Goal: Information Seeking & Learning: Learn about a topic

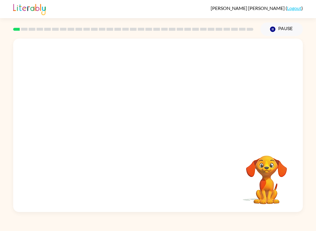
click at [269, 199] on video "Your browser must support playing .mp4 files to use Literably. Please try using…" at bounding box center [266, 176] width 59 height 59
click at [284, 187] on video "Your browser must support playing .mp4 files to use Literably. Please try using…" at bounding box center [266, 176] width 59 height 59
click at [251, 186] on video "Your browser must support playing .mp4 files to use Literably. Please try using…" at bounding box center [266, 176] width 59 height 59
click at [274, 160] on video "Your browser must support playing .mp4 files to use Literably. Please try using…" at bounding box center [266, 176] width 59 height 59
click at [170, 131] on button "button" at bounding box center [157, 128] width 37 height 21
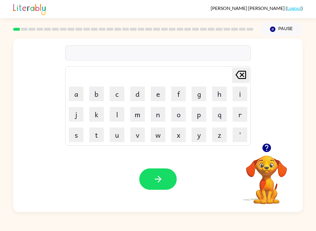
click at [97, 95] on button "b" at bounding box center [96, 94] width 15 height 15
click at [178, 115] on button "o" at bounding box center [178, 114] width 15 height 15
click at [246, 119] on button "r" at bounding box center [240, 114] width 15 height 15
click at [140, 96] on button "d" at bounding box center [137, 94] width 15 height 15
click at [157, 95] on button "e" at bounding box center [158, 94] width 15 height 15
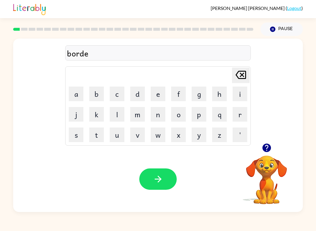
click at [239, 121] on button "r" at bounding box center [240, 114] width 15 height 15
click at [198, 117] on button "p" at bounding box center [199, 114] width 15 height 15
click at [240, 97] on button "i" at bounding box center [240, 94] width 15 height 15
click at [234, 76] on icon "[PERSON_NAME] last character input" at bounding box center [241, 75] width 14 height 14
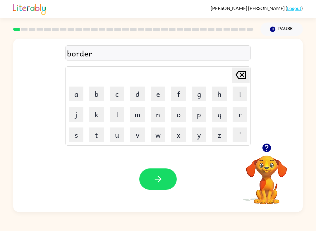
click at [156, 175] on icon "button" at bounding box center [158, 179] width 10 height 10
click at [235, 124] on td "r" at bounding box center [240, 114] width 20 height 20
click at [239, 121] on button "r" at bounding box center [240, 114] width 15 height 15
click at [179, 119] on button "o" at bounding box center [178, 114] width 15 height 15
click at [119, 133] on button "u" at bounding box center [117, 135] width 15 height 15
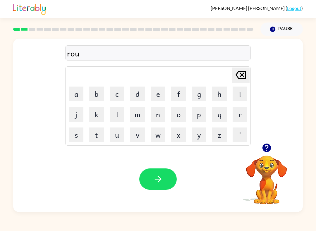
click at [140, 100] on button "d" at bounding box center [137, 94] width 15 height 15
click at [158, 176] on icon "button" at bounding box center [158, 179] width 10 height 10
click at [270, 150] on icon "button" at bounding box center [266, 148] width 8 height 8
click at [139, 119] on button "m" at bounding box center [137, 114] width 15 height 15
click at [71, 99] on button "a" at bounding box center [76, 94] width 15 height 15
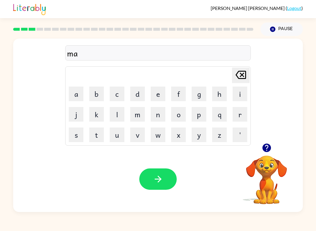
click at [119, 93] on button "c" at bounding box center [117, 94] width 15 height 15
click at [217, 88] on button "h" at bounding box center [219, 94] width 15 height 15
click at [238, 91] on button "i" at bounding box center [240, 94] width 15 height 15
click at [158, 114] on button "n" at bounding box center [158, 114] width 15 height 15
click at [160, 90] on button "e" at bounding box center [158, 94] width 15 height 15
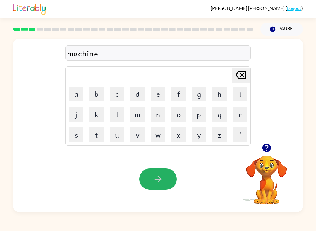
click at [163, 171] on button "button" at bounding box center [157, 179] width 37 height 21
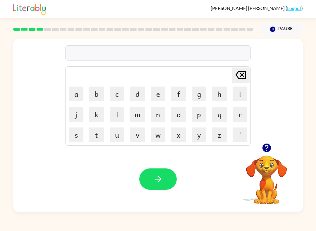
click at [275, 159] on video "Your browser must support playing .mp4 files to use Literably. Please try using…" at bounding box center [266, 176] width 59 height 59
click at [273, 151] on button "button" at bounding box center [266, 147] width 15 height 15
click at [273, 151] on video "Your browser must support playing .mp4 files to use Literably. Please try using…" at bounding box center [266, 176] width 59 height 59
click at [271, 146] on div "[PERSON_NAME] last character input a b c d e f g h i j k l m n o p q r s t u v …" at bounding box center [158, 126] width 290 height 174
click at [271, 145] on div "[PERSON_NAME] last character input a b c d e f g h i j k l m n o p q r s t u v …" at bounding box center [158, 126] width 290 height 174
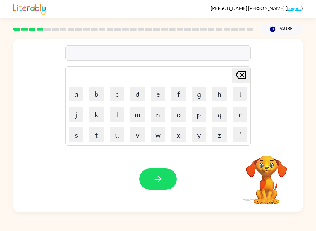
click at [265, 146] on div "[PERSON_NAME] last character input a b c d e f g h i j k l m n o p q r s t u v …" at bounding box center [158, 126] width 290 height 174
click at [268, 149] on video "Your browser must support playing .mp4 files to use Literably. Please try using…" at bounding box center [266, 176] width 59 height 59
click at [270, 164] on video "Your browser must support playing .mp4 files to use Literably. Please try using…" at bounding box center [266, 176] width 59 height 59
click at [271, 157] on video "Your browser must support playing .mp4 files to use Literably. Please try using…" at bounding box center [266, 176] width 59 height 59
click at [271, 156] on video "Your browser must support playing .mp4 files to use Literably. Please try using…" at bounding box center [266, 176] width 59 height 59
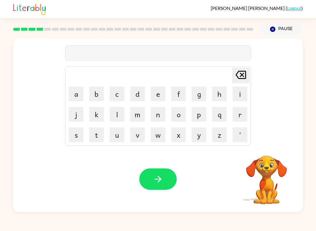
click at [272, 149] on video "Your browser must support playing .mp4 files to use Literably. Please try using…" at bounding box center [266, 176] width 59 height 59
click at [281, 142] on div "[PERSON_NAME] last character input a b c d e f g h i j k l m n o p q r s t u v …" at bounding box center [158, 91] width 290 height 105
click at [280, 142] on div "[PERSON_NAME] last character input a b c d e f g h i j k l m n o p q r s t u v …" at bounding box center [158, 91] width 290 height 105
click at [278, 152] on video "Your browser must support playing .mp4 files to use Literably. Please try using…" at bounding box center [266, 176] width 59 height 59
click at [269, 149] on video "Your browser must support playing .mp4 files to use Literably. Please try using…" at bounding box center [266, 176] width 59 height 59
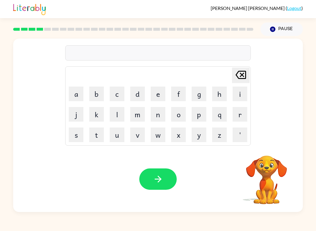
click at [276, 142] on div "[PERSON_NAME] last character input a b c d e f g h i j k l m n o p q r s t u v …" at bounding box center [158, 91] width 290 height 105
click at [278, 148] on video "Your browser must support playing .mp4 files to use Literably. Please try using…" at bounding box center [266, 176] width 59 height 59
click at [270, 146] on icon "button" at bounding box center [266, 148] width 8 height 8
click at [272, 146] on div "[PERSON_NAME] last character input a b c d e f g h i j k l m n o p q r s t u v …" at bounding box center [158, 126] width 290 height 174
click at [270, 149] on video "Your browser must support playing .mp4 files to use Literably. Please try using…" at bounding box center [266, 176] width 59 height 59
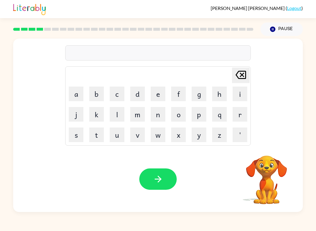
click at [273, 149] on video "Your browser must support playing .mp4 files to use Literably. Please try using…" at bounding box center [266, 176] width 59 height 59
click at [263, 158] on video "Your browser must support playing .mp4 files to use Literably. Please try using…" at bounding box center [266, 176] width 59 height 59
click at [266, 149] on icon "button" at bounding box center [267, 148] width 10 height 10
click at [266, 149] on video "Your browser must support playing .mp4 files to use Literably. Please try using…" at bounding box center [266, 176] width 59 height 59
click at [266, 150] on video "Your browser must support playing .mp4 files to use Literably. Please try using…" at bounding box center [266, 176] width 59 height 59
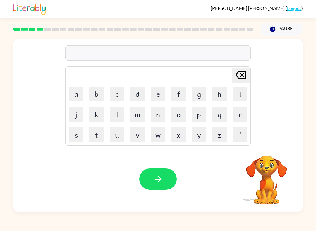
click at [271, 151] on video "Your browser must support playing .mp4 files to use Literably. Please try using…" at bounding box center [266, 176] width 59 height 59
click at [270, 143] on div "[PERSON_NAME] last character input a b c d e f g h i j k l m n o p q r s t u v …" at bounding box center [158, 91] width 290 height 105
click at [273, 145] on div "[PERSON_NAME] last character input a b c d e f g h i j k l m n o p q r s t u v …" at bounding box center [158, 126] width 290 height 174
click at [279, 140] on div "[PERSON_NAME] last character input a b c d e f g h i j k l m n o p q r s t u v …" at bounding box center [158, 91] width 290 height 105
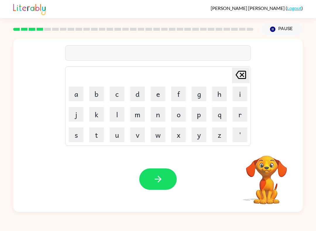
click at [279, 140] on div "[PERSON_NAME] last character input a b c d e f g h i j k l m n o p q r s t u v …" at bounding box center [158, 91] width 290 height 105
click at [274, 145] on div "[PERSON_NAME] last character input a b c d e f g h i j k l m n o p q r s t u v …" at bounding box center [158, 126] width 290 height 174
click at [272, 146] on div "[PERSON_NAME] last character input a b c d e f g h i j k l m n o p q r s t u v …" at bounding box center [158, 126] width 290 height 174
click at [272, 145] on div "[PERSON_NAME] last character input a b c d e f g h i j k l m n o p q r s t u v …" at bounding box center [158, 126] width 290 height 174
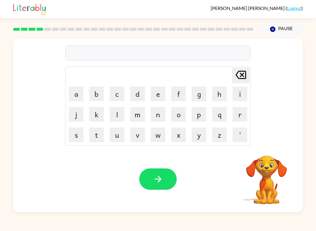
click at [278, 145] on div "[PERSON_NAME] last character input a b c d e f g h i j k l m n o p q r s t u v …" at bounding box center [158, 126] width 290 height 174
click at [272, 139] on div "[PERSON_NAME] last character input a b c d e f g h i j k l m n o p q r s t u v …" at bounding box center [158, 91] width 290 height 105
click at [282, 144] on div "[PERSON_NAME] last character input a b c d e f g h i j k l m n o p q r s t u v …" at bounding box center [158, 126] width 290 height 174
click at [278, 142] on div "[PERSON_NAME] last character input a b c d e f g h i j k l m n o p q r s t u v …" at bounding box center [158, 91] width 290 height 105
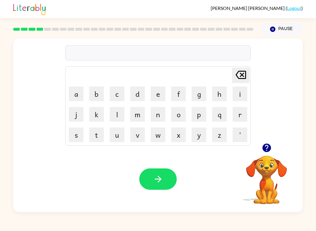
click at [273, 144] on button "button" at bounding box center [266, 147] width 15 height 15
click at [275, 146] on div "[PERSON_NAME] last character input a b c d e f g h i j k l m n o p q r s t u v …" at bounding box center [158, 126] width 290 height 174
click at [275, 144] on div "[PERSON_NAME] last character input a b c d e f g h i j k l m n o p q r s t u v …" at bounding box center [158, 126] width 290 height 174
click at [274, 147] on video "Your browser must support playing .mp4 files to use Literably. Please try using…" at bounding box center [266, 176] width 59 height 59
click at [275, 148] on video "Your browser must support playing .mp4 files to use Literably. Please try using…" at bounding box center [266, 176] width 59 height 59
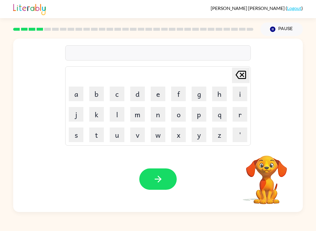
click at [275, 149] on video "Your browser must support playing .mp4 files to use Literably. Please try using…" at bounding box center [266, 176] width 59 height 59
click at [274, 152] on video "Your browser must support playing .mp4 files to use Literably. Please try using…" at bounding box center [266, 176] width 59 height 59
click at [102, 136] on button "t" at bounding box center [96, 135] width 15 height 15
click at [273, 156] on video "Your browser must support playing .mp4 files to use Literably. Please try using…" at bounding box center [266, 176] width 59 height 59
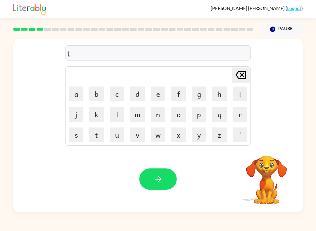
click at [273, 156] on video "Your browser must support playing .mp4 files to use Literably. Please try using…" at bounding box center [266, 176] width 59 height 59
click at [269, 159] on video "Your browser must support playing .mp4 files to use Literably. Please try using…" at bounding box center [266, 176] width 59 height 59
click at [267, 155] on button "button" at bounding box center [266, 147] width 15 height 15
click at [269, 157] on video "Your browser must support playing .mp4 files to use Literably. Please try using…" at bounding box center [266, 176] width 59 height 59
click at [271, 148] on video "Your browser must support playing .mp4 files to use Literably. Please try using…" at bounding box center [266, 176] width 59 height 59
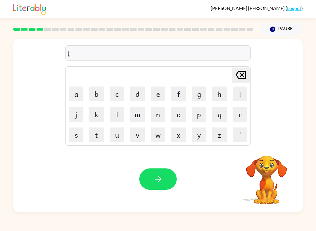
click at [241, 111] on button "r" at bounding box center [240, 114] width 15 height 15
click at [78, 89] on button "a" at bounding box center [76, 94] width 15 height 15
click at [243, 92] on button "i" at bounding box center [240, 94] width 15 height 15
click at [160, 116] on button "n" at bounding box center [158, 114] width 15 height 15
click at [274, 147] on button "button" at bounding box center [266, 147] width 15 height 15
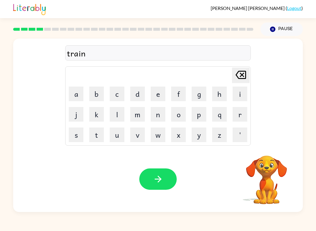
click at [274, 147] on div "Your browser must support playing .mp4 files to use Literably. Please try using…" at bounding box center [158, 179] width 290 height 66
click at [146, 179] on button "button" at bounding box center [157, 179] width 37 height 21
click at [167, 177] on div at bounding box center [157, 179] width 37 height 21
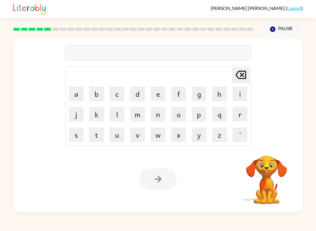
click at [139, 94] on button "d" at bounding box center [137, 94] width 15 height 15
click at [158, 93] on button "e" at bounding box center [158, 94] width 15 height 15
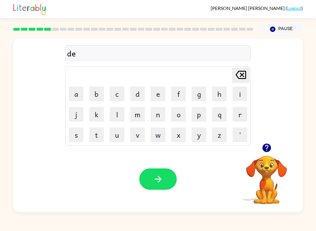
click at [139, 134] on button "v" at bounding box center [137, 135] width 15 height 15
click at [242, 78] on icon "[PERSON_NAME] last character input" at bounding box center [241, 75] width 14 height 14
click at [177, 96] on button "f" at bounding box center [178, 94] width 15 height 15
click at [156, 93] on button "e" at bounding box center [158, 94] width 15 height 15
click at [155, 114] on button "n" at bounding box center [158, 114] width 15 height 15
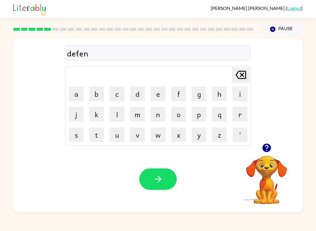
click at [74, 136] on button "s" at bounding box center [76, 135] width 15 height 15
click at [246, 91] on button "i" at bounding box center [240, 94] width 15 height 15
click at [139, 135] on button "v" at bounding box center [137, 135] width 15 height 15
click at [155, 92] on button "e" at bounding box center [158, 94] width 15 height 15
click at [158, 173] on button "button" at bounding box center [157, 179] width 37 height 21
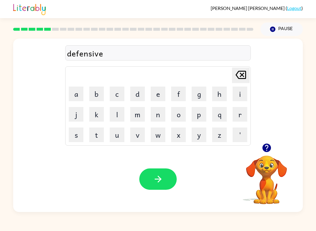
click at [158, 172] on div at bounding box center [157, 179] width 37 height 21
click at [138, 136] on button "v" at bounding box center [137, 135] width 15 height 15
click at [72, 90] on button "a" at bounding box center [76, 94] width 15 height 15
click at [122, 94] on button "c" at bounding box center [117, 94] width 15 height 15
click at [73, 91] on button "a" at bounding box center [76, 94] width 15 height 15
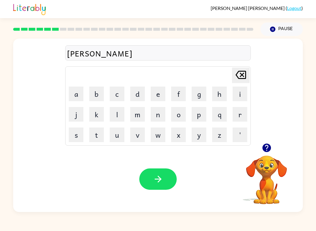
click at [97, 137] on button "t" at bounding box center [96, 135] width 15 height 15
click at [240, 92] on button "i" at bounding box center [240, 94] width 15 height 15
click at [178, 112] on button "o" at bounding box center [178, 114] width 15 height 15
click at [163, 114] on button "n" at bounding box center [158, 114] width 15 height 15
click at [154, 179] on icon "button" at bounding box center [158, 179] width 10 height 10
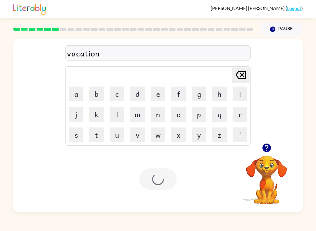
click at [267, 144] on icon "button" at bounding box center [267, 148] width 10 height 10
click at [267, 143] on div "vacation [PERSON_NAME] last character input a b c d e f g h i j k l m n o p q r…" at bounding box center [158, 91] width 290 height 105
click at [200, 115] on button "p" at bounding box center [199, 114] width 15 height 15
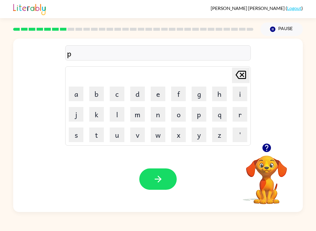
click at [112, 140] on button "u" at bounding box center [117, 135] width 15 height 15
click at [140, 97] on button "d" at bounding box center [137, 94] width 15 height 15
click at [139, 97] on button "d" at bounding box center [137, 94] width 15 height 15
click at [240, 116] on button "r" at bounding box center [240, 114] width 15 height 15
click at [239, 78] on icon "[PERSON_NAME] last character input" at bounding box center [241, 75] width 14 height 14
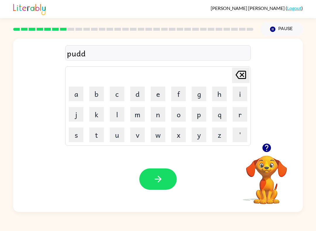
click at [112, 112] on button "l" at bounding box center [117, 114] width 15 height 15
click at [156, 94] on button "e" at bounding box center [158, 94] width 15 height 15
click at [270, 150] on icon "button" at bounding box center [266, 148] width 8 height 8
click at [159, 184] on icon "button" at bounding box center [158, 179] width 10 height 10
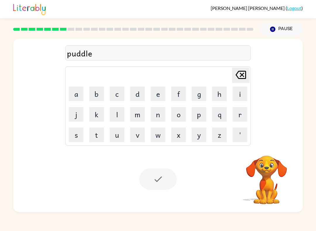
click at [278, 154] on video "Your browser must support playing .mp4 files to use Literably. Please try using…" at bounding box center [266, 176] width 59 height 59
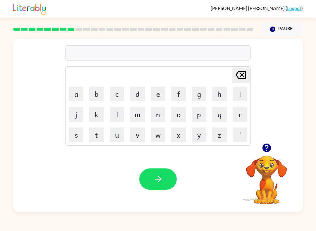
click at [136, 119] on button "m" at bounding box center [137, 114] width 15 height 15
click at [238, 97] on button "i" at bounding box center [240, 94] width 15 height 15
click at [240, 115] on button "r" at bounding box center [240, 114] width 15 height 15
click at [79, 91] on button "a" at bounding box center [76, 94] width 15 height 15
click at [118, 90] on button "c" at bounding box center [117, 94] width 15 height 15
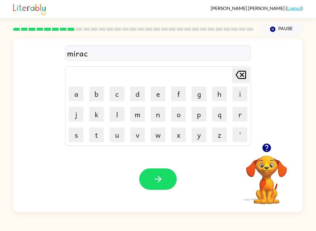
click at [145, 128] on button "v" at bounding box center [137, 135] width 15 height 15
click at [243, 77] on icon "[PERSON_NAME] last character input" at bounding box center [241, 75] width 14 height 14
click at [113, 110] on button "l" at bounding box center [117, 114] width 15 height 15
click at [157, 91] on button "e" at bounding box center [158, 94] width 15 height 15
click at [260, 155] on div at bounding box center [266, 147] width 59 height 15
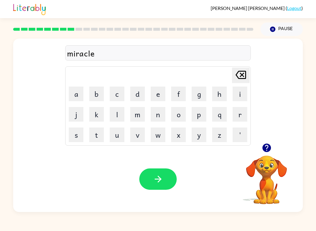
click at [268, 138] on div "miracle Delete Delete last character input a b c d e f g h i j k l m n o p q r …" at bounding box center [158, 91] width 290 height 105
click at [268, 142] on button "button" at bounding box center [266, 147] width 15 height 15
click at [147, 190] on button "button" at bounding box center [157, 179] width 37 height 21
click at [134, 114] on button "m" at bounding box center [137, 114] width 15 height 15
click at [241, 95] on button "i" at bounding box center [240, 94] width 15 height 15
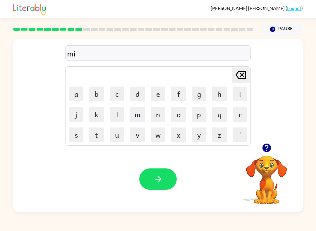
click at [162, 115] on button "n" at bounding box center [158, 114] width 15 height 15
click at [135, 119] on button "m" at bounding box center [137, 114] width 15 height 15
click at [178, 115] on button "o" at bounding box center [178, 114] width 15 height 15
click at [230, 115] on table "[PERSON_NAME] last character input a b c d e f g h i j k l m n o p q r s t u v …" at bounding box center [158, 106] width 185 height 79
click at [238, 114] on button "r" at bounding box center [240, 114] width 15 height 15
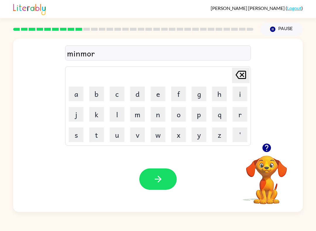
click at [160, 117] on button "n" at bounding box center [158, 114] width 15 height 15
click at [241, 93] on button "i" at bounding box center [240, 94] width 15 height 15
click at [157, 116] on button "n" at bounding box center [158, 114] width 15 height 15
click at [197, 89] on button "g" at bounding box center [199, 94] width 15 height 15
click at [144, 183] on button "button" at bounding box center [157, 179] width 37 height 21
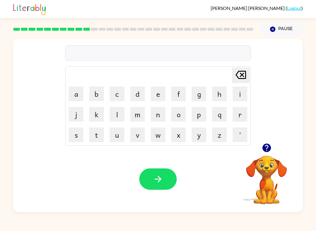
click at [133, 96] on button "d" at bounding box center [137, 94] width 15 height 15
click at [241, 83] on div "[PERSON_NAME] last character input" at bounding box center [241, 75] width 14 height 15
click at [143, 85] on td "d" at bounding box center [138, 94] width 20 height 20
click at [140, 97] on button "d" at bounding box center [137, 94] width 15 height 15
click at [245, 94] on button "i" at bounding box center [240, 94] width 15 height 15
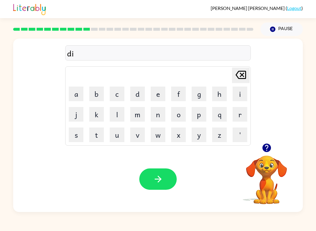
click at [76, 134] on button "s" at bounding box center [76, 135] width 15 height 15
click at [96, 135] on button "t" at bounding box center [96, 135] width 15 height 15
click at [243, 115] on button "r" at bounding box center [240, 114] width 15 height 15
click at [117, 135] on button "u" at bounding box center [117, 135] width 15 height 15
click at [80, 133] on button "s" at bounding box center [76, 135] width 15 height 15
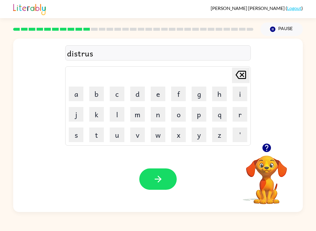
click at [104, 134] on button "t" at bounding box center [96, 135] width 15 height 15
click at [166, 179] on button "button" at bounding box center [157, 179] width 37 height 21
click at [274, 147] on button "button" at bounding box center [266, 147] width 15 height 15
click at [276, 149] on video "Your browser must support playing .mp4 files to use Literably. Please try using…" at bounding box center [266, 176] width 59 height 59
click at [271, 154] on video "Your browser must support playing .mp4 files to use Literably. Please try using…" at bounding box center [266, 176] width 59 height 59
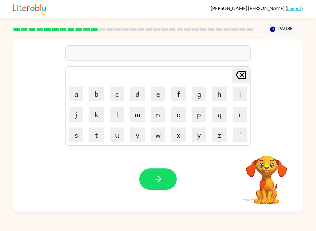
click at [241, 119] on button "r" at bounding box center [240, 114] width 15 height 15
click at [177, 116] on button "o" at bounding box center [178, 114] width 15 height 15
click at [201, 116] on button "p" at bounding box center [199, 114] width 15 height 15
click at [161, 96] on button "e" at bounding box center [158, 94] width 15 height 15
click at [247, 151] on video "Your browser must support playing .mp4 files to use Literably. Please try using…" at bounding box center [266, 176] width 59 height 59
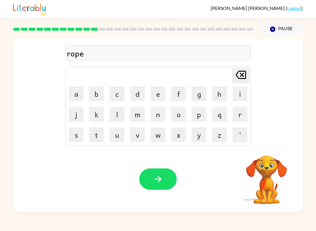
click at [247, 151] on video "Your browser must support playing .mp4 files to use Literably. Please try using…" at bounding box center [266, 176] width 59 height 59
click at [265, 150] on video "Your browser must support playing .mp4 files to use Literably. Please try using…" at bounding box center [266, 176] width 59 height 59
click at [277, 147] on video "Your browser must support playing .mp4 files to use Literably. Please try using…" at bounding box center [266, 176] width 59 height 59
click at [275, 143] on div "rope Delete Delete last character input a b c d e f g h i j k l m n o p q r s t…" at bounding box center [158, 91] width 290 height 105
click at [277, 143] on div "rope Delete Delete last character input a b c d e f g h i j k l m n o p q r s t…" at bounding box center [158, 91] width 290 height 105
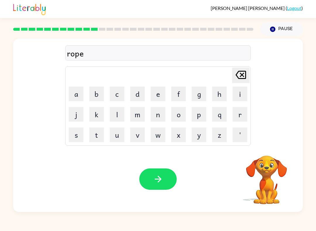
click at [277, 142] on div "rope Delete Delete last character input a b c d e f g h i j k l m n o p q r s t…" at bounding box center [158, 91] width 290 height 105
click at [272, 155] on div at bounding box center [266, 155] width 59 height 0
click at [273, 140] on div "rope Delete Delete last character input a b c d e f g h i j k l m n o p q r s t…" at bounding box center [158, 91] width 290 height 105
click at [278, 140] on div "rope Delete Delete last character input a b c d e f g h i j k l m n o p q r s t…" at bounding box center [158, 91] width 290 height 105
click at [267, 147] on icon "button" at bounding box center [266, 148] width 8 height 8
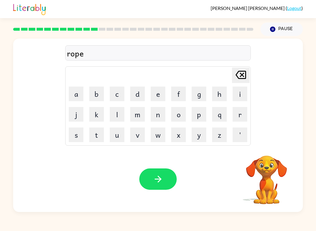
click at [267, 147] on video "Your browser must support playing .mp4 files to use Literably. Please try using…" at bounding box center [266, 176] width 59 height 59
click at [266, 146] on div "rope Delete Delete last character input a b c d e f g h i j k l m n o p q r s t…" at bounding box center [158, 126] width 290 height 174
click at [269, 146] on div "rope Delete Delete last character input a b c d e f g h i j k l m n o p q r s t…" at bounding box center [158, 126] width 290 height 174
click at [273, 144] on div "rope Delete Delete last character input a b c d e f g h i j k l m n o p q r s t…" at bounding box center [158, 126] width 290 height 174
click at [270, 147] on video "Your browser must support playing .mp4 files to use Literably. Please try using…" at bounding box center [266, 176] width 59 height 59
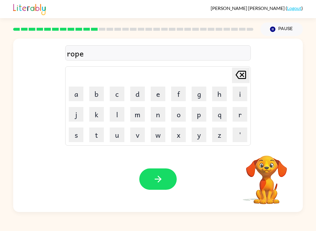
click at [270, 150] on video "Your browser must support playing .mp4 files to use Literably. Please try using…" at bounding box center [266, 176] width 59 height 59
click at [271, 151] on video "Your browser must support playing .mp4 files to use Literably. Please try using…" at bounding box center [266, 176] width 59 height 59
click at [270, 148] on icon "button" at bounding box center [266, 148] width 8 height 8
click at [270, 148] on video "Your browser must support playing .mp4 files to use Literably. Please try using…" at bounding box center [266, 176] width 59 height 59
click at [274, 148] on video "Your browser must support playing .mp4 files to use Literably. Please try using…" at bounding box center [266, 176] width 59 height 59
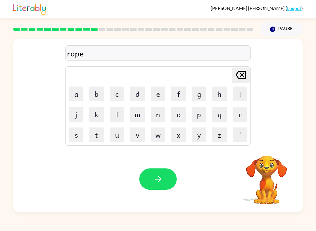
click at [279, 149] on video "Your browser must support playing .mp4 files to use Literably. Please try using…" at bounding box center [266, 176] width 59 height 59
click at [280, 147] on video "Your browser must support playing .mp4 files to use Literably. Please try using…" at bounding box center [266, 176] width 59 height 59
click at [264, 145] on icon "button" at bounding box center [266, 148] width 8 height 8
click at [264, 145] on div "rope Delete Delete last character input a b c d e f g h i j k l m n o p q r s t…" at bounding box center [158, 126] width 290 height 174
click at [264, 144] on div "rope Delete Delete last character input a b c d e f g h i j k l m n o p q r s t…" at bounding box center [158, 126] width 290 height 174
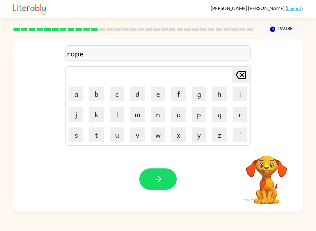
click at [264, 140] on div "rope Delete Delete last character input a b c d e f g h i j k l m n o p q r s t…" at bounding box center [158, 91] width 290 height 105
click at [265, 144] on div "rope Delete Delete last character input a b c d e f g h i j k l m n o p q r s t…" at bounding box center [158, 126] width 290 height 174
click at [269, 141] on div "rope Delete Delete last character input a b c d e f g h i j k l m n o p q r s t…" at bounding box center [158, 91] width 290 height 105
click at [268, 141] on div "rope Delete Delete last character input a b c d e f g h i j k l m n o p q r s t…" at bounding box center [158, 91] width 290 height 105
click at [263, 140] on div "rope Delete Delete last character input a b c d e f g h i j k l m n o p q r s t…" at bounding box center [158, 91] width 290 height 105
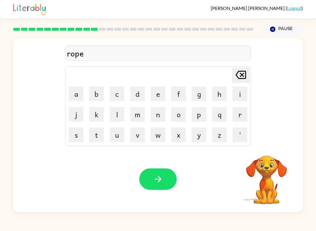
click at [263, 142] on div "rope Delete Delete last character input a b c d e f g h i j k l m n o p q r s t…" at bounding box center [158, 91] width 290 height 105
click at [261, 140] on div "rope Delete Delete last character input a b c d e f g h i j k l m n o p q r s t…" at bounding box center [158, 91] width 290 height 105
click at [260, 140] on div "rope Delete Delete last character input a b c d e f g h i j k l m n o p q r s t…" at bounding box center [158, 91] width 290 height 105
click at [262, 141] on div "rope Delete Delete last character input a b c d e f g h i j k l m n o p q r s t…" at bounding box center [158, 91] width 290 height 105
click at [261, 140] on div "rope Delete Delete last character input a b c d e f g h i j k l m n o p q r s t…" at bounding box center [158, 91] width 290 height 105
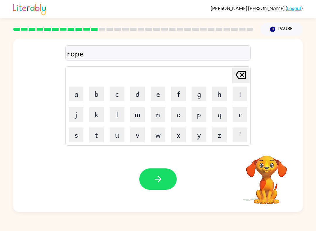
click at [262, 142] on div "rope Delete Delete last character input a b c d e f g h i j k l m n o p q r s t…" at bounding box center [158, 91] width 290 height 105
click at [273, 196] on video "Your browser must support playing .mp4 files to use Literably. Please try using…" at bounding box center [266, 176] width 59 height 59
click at [271, 150] on icon "button" at bounding box center [267, 148] width 10 height 10
click at [155, 164] on div "Your browser must support playing .mp4 files to use Literably. Please try using…" at bounding box center [158, 179] width 290 height 66
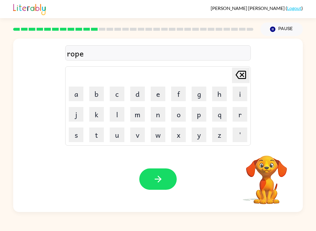
click at [167, 187] on button "button" at bounding box center [157, 179] width 37 height 21
click at [166, 187] on div at bounding box center [157, 179] width 37 height 21
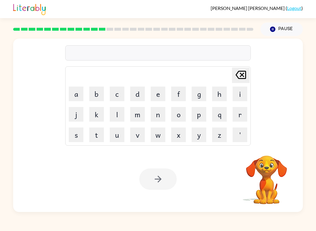
click at [114, 135] on button "u" at bounding box center [117, 135] width 15 height 15
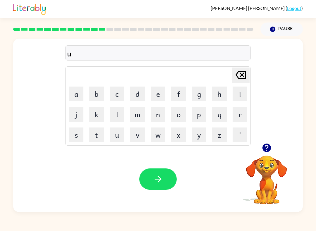
click at [204, 116] on button "p" at bounding box center [199, 114] width 15 height 15
click at [196, 96] on button "g" at bounding box center [199, 94] width 15 height 15
click at [238, 115] on button "r" at bounding box center [240, 114] width 15 height 15
click at [73, 94] on button "a" at bounding box center [76, 94] width 15 height 15
click at [138, 95] on button "d" at bounding box center [137, 94] width 15 height 15
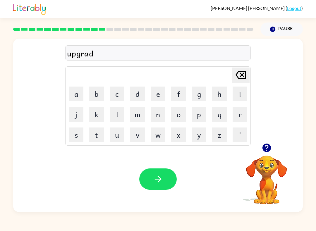
click at [155, 90] on button "e" at bounding box center [158, 94] width 15 height 15
click at [148, 157] on div "Your browser must support playing .mp4 files to use Literably. Please try using…" at bounding box center [158, 179] width 290 height 66
click at [174, 176] on button "button" at bounding box center [157, 179] width 37 height 21
click at [242, 91] on button "i" at bounding box center [240, 94] width 15 height 15
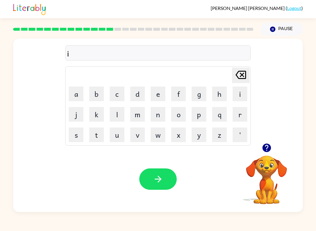
click at [140, 95] on button "d" at bounding box center [137, 94] width 15 height 15
click at [176, 113] on button "o" at bounding box center [178, 114] width 15 height 15
click at [153, 118] on button "n" at bounding box center [158, 114] width 15 height 15
click at [94, 135] on button "t" at bounding box center [96, 135] width 15 height 15
click at [157, 134] on button "w" at bounding box center [158, 135] width 15 height 15
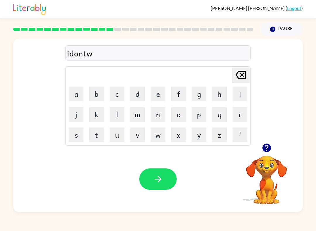
click at [77, 88] on button "a" at bounding box center [76, 94] width 15 height 15
click at [157, 116] on button "n" at bounding box center [158, 114] width 15 height 15
click at [96, 135] on button "t" at bounding box center [96, 135] width 15 height 15
click at [240, 77] on icon "[PERSON_NAME] last character input" at bounding box center [241, 75] width 14 height 14
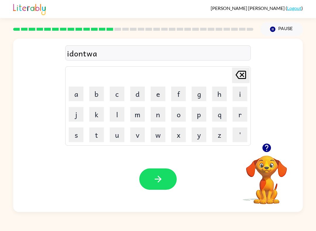
click at [242, 75] on icon "[PERSON_NAME] last character input" at bounding box center [241, 75] width 14 height 14
click at [242, 74] on icon at bounding box center [241, 75] width 11 height 8
click at [241, 79] on icon at bounding box center [241, 75] width 11 height 8
click at [241, 78] on icon at bounding box center [241, 75] width 11 height 8
click at [240, 75] on icon at bounding box center [241, 75] width 11 height 8
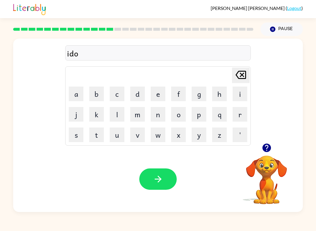
click at [240, 75] on icon at bounding box center [241, 75] width 11 height 8
click at [238, 73] on icon "[PERSON_NAME] last character input" at bounding box center [241, 75] width 14 height 14
click at [265, 149] on icon "button" at bounding box center [266, 148] width 8 height 8
click at [139, 116] on button "m" at bounding box center [137, 114] width 15 height 15
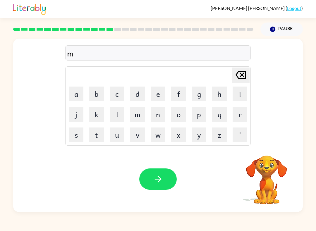
click at [74, 94] on button "a" at bounding box center [76, 94] width 15 height 15
click at [199, 96] on button "g" at bounding box center [199, 94] width 15 height 15
click at [157, 117] on button "n" at bounding box center [158, 114] width 15 height 15
click at [156, 94] on button "e" at bounding box center [158, 94] width 15 height 15
click at [78, 131] on button "s" at bounding box center [76, 135] width 15 height 15
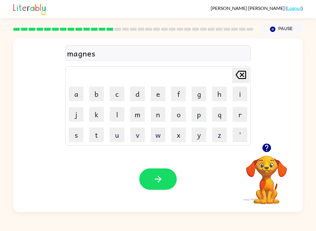
click at [78, 131] on button "s" at bounding box center [76, 135] width 15 height 15
click at [158, 182] on icon "button" at bounding box center [158, 179] width 10 height 10
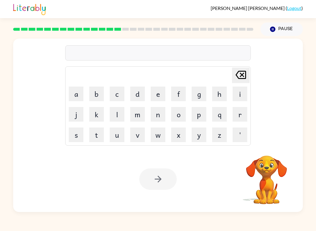
click at [265, 158] on video "Your browser must support playing .mp4 files to use Literably. Please try using…" at bounding box center [266, 176] width 59 height 59
click at [274, 166] on video "Your browser must support playing .mp4 files to use Literably. Please try using…" at bounding box center [266, 176] width 59 height 59
click at [263, 152] on video "Your browser must support playing .mp4 files to use Literably. Please try using…" at bounding box center [266, 176] width 59 height 59
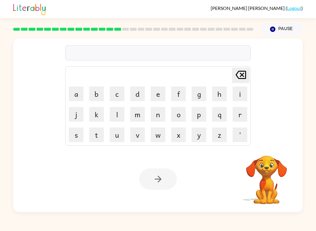
click at [269, 162] on video "Your browser must support playing .mp4 files to use Literably. Please try using…" at bounding box center [266, 176] width 59 height 59
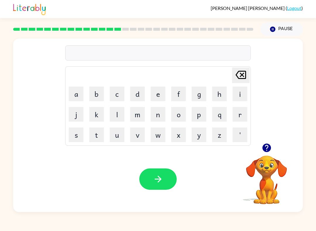
click at [263, 152] on icon "button" at bounding box center [267, 148] width 10 height 10
click at [271, 170] on video "Your browser must support playing .mp4 files to use Literably. Please try using…" at bounding box center [266, 176] width 59 height 59
click at [142, 97] on button "d" at bounding box center [137, 94] width 15 height 15
click at [242, 70] on icon "[PERSON_NAME] last character input" at bounding box center [241, 75] width 14 height 14
click at [100, 95] on button "b" at bounding box center [96, 94] width 15 height 15
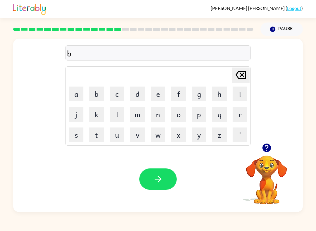
click at [173, 117] on button "o" at bounding box center [178, 114] width 15 height 15
click at [155, 116] on button "n" at bounding box center [158, 114] width 15 height 15
click at [262, 153] on icon "button" at bounding box center [267, 148] width 10 height 10
click at [261, 153] on video "Your browser must support playing .mp4 files to use Literably. Please try using…" at bounding box center [266, 176] width 59 height 59
click at [115, 111] on button "l" at bounding box center [117, 114] width 15 height 15
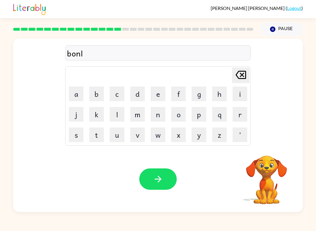
click at [159, 94] on button "e" at bounding box center [158, 94] width 15 height 15
click at [77, 138] on button "s" at bounding box center [76, 135] width 15 height 15
click at [147, 184] on button "button" at bounding box center [157, 179] width 37 height 21
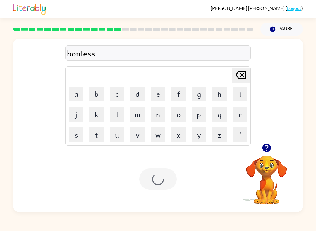
click at [147, 184] on div at bounding box center [157, 179] width 37 height 21
click at [142, 185] on div at bounding box center [157, 179] width 37 height 21
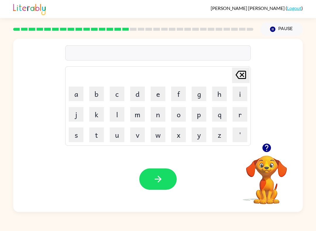
click at [77, 132] on button "s" at bounding box center [76, 135] width 15 height 15
click at [135, 116] on button "m" at bounding box center [137, 114] width 15 height 15
click at [154, 137] on button "w" at bounding box center [158, 135] width 15 height 15
click at [183, 116] on button "o" at bounding box center [178, 114] width 15 height 15
click at [238, 116] on button "r" at bounding box center [240, 114] width 15 height 15
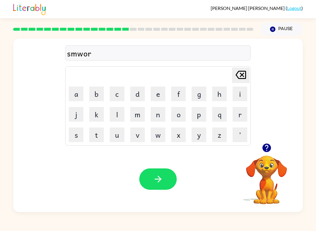
click at [136, 116] on button "m" at bounding box center [137, 114] width 15 height 15
click at [142, 172] on button "button" at bounding box center [157, 179] width 37 height 21
click at [141, 171] on div at bounding box center [157, 179] width 37 height 21
click at [143, 176] on div at bounding box center [157, 179] width 37 height 21
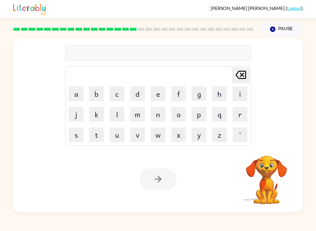
click at [240, 114] on button "r" at bounding box center [240, 114] width 15 height 15
click at [69, 98] on button "a" at bounding box center [76, 94] width 15 height 15
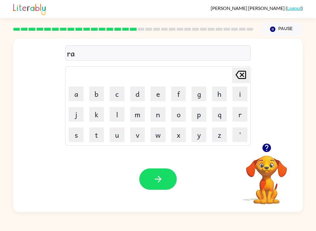
click at [133, 121] on button "m" at bounding box center [137, 114] width 15 height 15
click at [261, 154] on button "button" at bounding box center [266, 147] width 15 height 15
click at [263, 155] on video "Your browser must support playing .mp4 files to use Literably. Please try using…" at bounding box center [266, 176] width 59 height 59
click at [160, 184] on icon "button" at bounding box center [158, 179] width 10 height 10
click at [264, 151] on icon "button" at bounding box center [266, 148] width 8 height 8
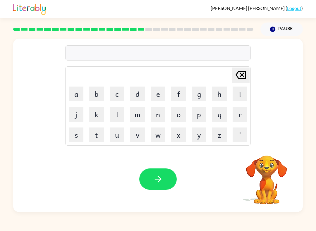
click at [264, 151] on video "Your browser must support playing .mp4 files to use Literably. Please try using…" at bounding box center [266, 176] width 59 height 59
click at [100, 95] on button "b" at bounding box center [96, 94] width 15 height 15
click at [240, 117] on button "r" at bounding box center [240, 114] width 15 height 15
click at [240, 94] on button "i" at bounding box center [240, 94] width 15 height 15
click at [131, 114] on button "m" at bounding box center [137, 114] width 15 height 15
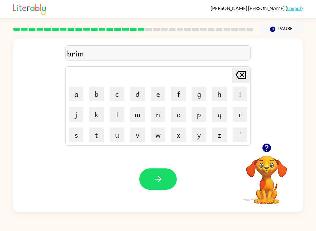
click at [240, 99] on button "i" at bounding box center [240, 94] width 15 height 15
click at [154, 117] on button "n" at bounding box center [158, 114] width 15 height 15
click at [193, 90] on button "g" at bounding box center [199, 94] width 15 height 15
click at [154, 178] on icon "button" at bounding box center [158, 179] width 10 height 10
click at [268, 145] on icon "button" at bounding box center [266, 148] width 8 height 8
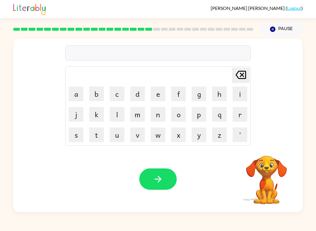
click at [239, 114] on button "r" at bounding box center [240, 114] width 15 height 15
click at [233, 91] on button "i" at bounding box center [240, 94] width 15 height 15
click at [76, 136] on button "s" at bounding box center [76, 135] width 15 height 15
click at [118, 92] on button "c" at bounding box center [117, 94] width 15 height 15
click at [93, 117] on button "k" at bounding box center [96, 114] width 15 height 15
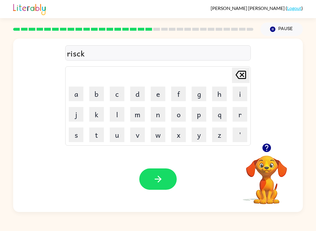
click at [192, 137] on button "y" at bounding box center [199, 135] width 15 height 15
click at [156, 96] on button "e" at bounding box center [158, 94] width 15 height 15
click at [75, 134] on button "s" at bounding box center [76, 135] width 15 height 15
click at [94, 137] on button "t" at bounding box center [96, 135] width 15 height 15
click at [167, 183] on button "button" at bounding box center [157, 179] width 37 height 21
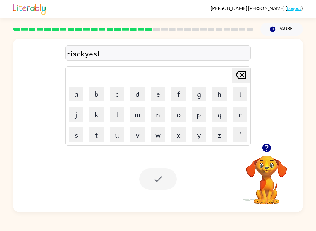
click at [160, 179] on div at bounding box center [157, 179] width 37 height 21
click at [77, 95] on button "a" at bounding box center [76, 94] width 15 height 15
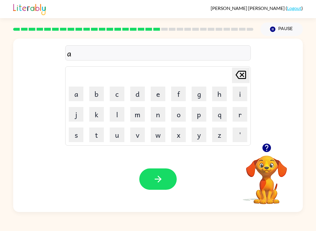
click at [238, 116] on button "r" at bounding box center [240, 114] width 15 height 15
click at [74, 136] on button "s" at bounding box center [76, 135] width 15 height 15
click at [258, 150] on div at bounding box center [266, 147] width 59 height 15
click at [265, 149] on icon "button" at bounding box center [266, 148] width 8 height 8
click at [265, 149] on video "Your browser must support playing .mp4 files to use Literably. Please try using…" at bounding box center [266, 176] width 59 height 59
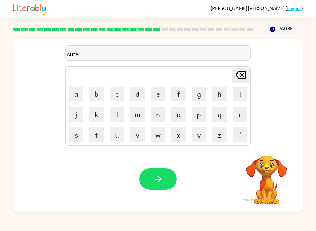
click at [242, 75] on icon "[PERSON_NAME] last character input" at bounding box center [241, 75] width 14 height 14
click at [117, 94] on button "c" at bounding box center [117, 94] width 15 height 15
click at [219, 90] on button "h" at bounding box center [219, 94] width 15 height 15
click at [269, 159] on video "Your browser must support playing .mp4 files to use Literably. Please try using…" at bounding box center [266, 176] width 59 height 59
click at [263, 150] on icon "button" at bounding box center [267, 148] width 10 height 10
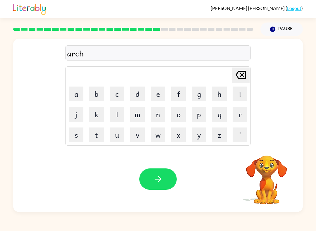
click at [153, 134] on button "w" at bounding box center [158, 135] width 15 height 15
click at [71, 90] on button "a" at bounding box center [76, 94] width 15 height 15
click at [266, 155] on button "button" at bounding box center [266, 147] width 15 height 15
click at [267, 156] on video "Your browser must support playing .mp4 files to use Literably. Please try using…" at bounding box center [266, 176] width 59 height 59
click at [191, 138] on td "y" at bounding box center [199, 135] width 20 height 20
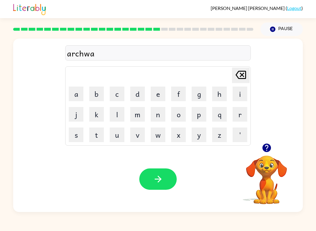
click at [192, 128] on button "y" at bounding box center [199, 135] width 15 height 15
click at [262, 151] on icon "button" at bounding box center [267, 148] width 10 height 10
click at [261, 151] on video "Your browser must support playing .mp4 files to use Literably. Please try using…" at bounding box center [266, 176] width 59 height 59
click at [158, 189] on button "button" at bounding box center [157, 179] width 37 height 21
click at [269, 147] on icon "button" at bounding box center [266, 148] width 8 height 8
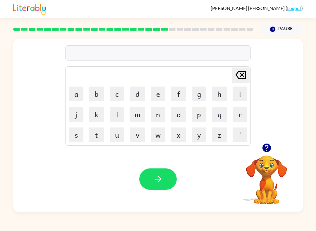
click at [266, 146] on icon "button" at bounding box center [266, 148] width 8 height 8
click at [266, 146] on div "[PERSON_NAME] last character input a b c d e f g h i j k l m n o p q r s t u v …" at bounding box center [158, 126] width 290 height 174
click at [180, 98] on button "f" at bounding box center [178, 94] width 15 height 15
click at [178, 110] on button "o" at bounding box center [178, 114] width 15 height 15
click at [116, 114] on button "l" at bounding box center [117, 114] width 15 height 15
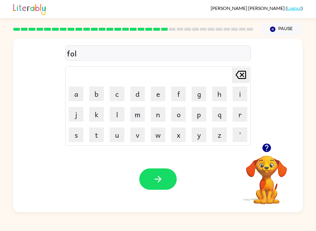
click at [116, 114] on button "l" at bounding box center [117, 114] width 15 height 15
click at [155, 137] on button "w" at bounding box center [158, 135] width 15 height 15
click at [137, 91] on button "d" at bounding box center [137, 94] width 15 height 15
click at [173, 174] on button "button" at bounding box center [157, 179] width 37 height 21
click at [248, 154] on div at bounding box center [266, 147] width 59 height 15
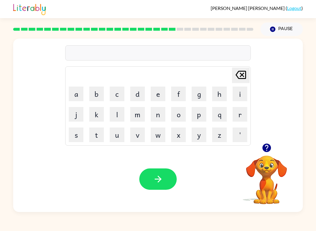
click at [264, 151] on icon "button" at bounding box center [266, 148] width 8 height 8
click at [265, 149] on icon "button" at bounding box center [266, 148] width 8 height 8
click at [278, 154] on video "Your browser must support playing .mp4 files to use Literably. Please try using…" at bounding box center [266, 176] width 59 height 59
click at [260, 145] on button "button" at bounding box center [266, 147] width 15 height 15
click at [260, 145] on div "[PERSON_NAME] last character input a b c d e f g h i j k l m n o p q r s t u v …" at bounding box center [158, 126] width 290 height 174
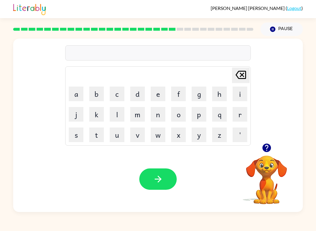
click at [264, 148] on icon "button" at bounding box center [266, 148] width 8 height 8
click at [260, 141] on div at bounding box center [266, 147] width 59 height 15
click at [265, 151] on icon "button" at bounding box center [266, 148] width 8 height 8
click at [121, 101] on button "c" at bounding box center [117, 94] width 15 height 15
click at [156, 91] on button "e" at bounding box center [158, 94] width 15 height 15
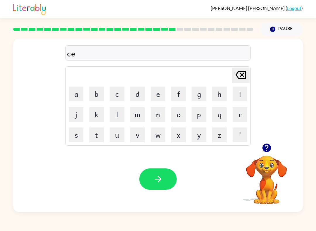
click at [96, 138] on button "t" at bounding box center [96, 135] width 15 height 15
click at [155, 94] on button "e" at bounding box center [158, 94] width 15 height 15
click at [202, 119] on button "p" at bounding box center [199, 114] width 15 height 15
click at [238, 99] on button "i" at bounding box center [240, 94] width 15 height 15
click at [138, 100] on button "d" at bounding box center [137, 94] width 15 height 15
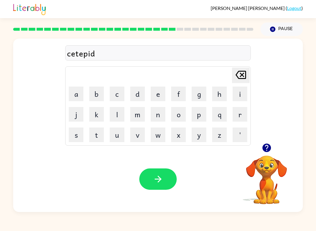
click at [268, 148] on icon "button" at bounding box center [266, 148] width 8 height 8
click at [163, 186] on button "button" at bounding box center [157, 179] width 37 height 21
click at [162, 186] on div at bounding box center [157, 179] width 37 height 21
click at [265, 141] on button "button" at bounding box center [266, 147] width 15 height 15
click at [263, 140] on div "[PERSON_NAME] last character input a b c d e f g h i j k l m n o p q r s t u v …" at bounding box center [158, 91] width 290 height 105
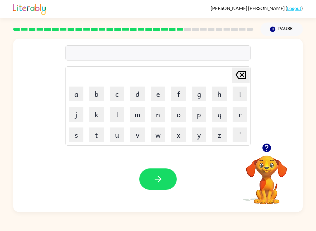
click at [78, 128] on button "s" at bounding box center [76, 135] width 15 height 15
click at [120, 128] on button "u" at bounding box center [117, 135] width 15 height 15
click at [82, 137] on button "s" at bounding box center [76, 135] width 15 height 15
click at [102, 133] on button "t" at bounding box center [96, 135] width 15 height 15
click at [75, 88] on button "a" at bounding box center [76, 94] width 15 height 15
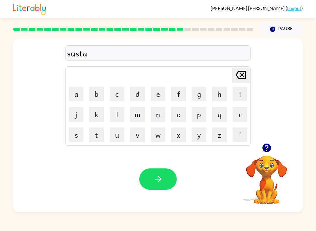
click at [158, 117] on button "n" at bounding box center [158, 114] width 15 height 15
click at [245, 75] on icon at bounding box center [241, 75] width 11 height 8
click at [236, 94] on button "i" at bounding box center [240, 94] width 15 height 15
click at [155, 115] on button "n" at bounding box center [158, 114] width 15 height 15
click at [171, 179] on button "button" at bounding box center [157, 179] width 37 height 21
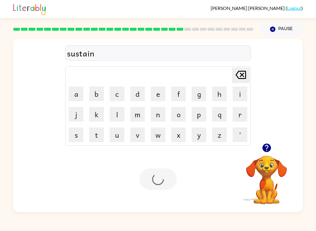
click at [166, 167] on div "Your browser must support playing .mp4 files to use Literably. Please try using…" at bounding box center [158, 179] width 290 height 66
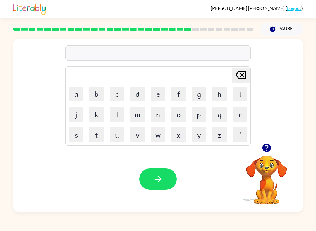
click at [265, 145] on icon "button" at bounding box center [266, 148] width 8 height 8
click at [265, 145] on div "[PERSON_NAME] last character input a b c d e f g h i j k l m n o p q r s t u v …" at bounding box center [158, 126] width 290 height 174
click at [202, 201] on div "Your browser must support playing .mp4 files to use Literably. Please try using…" at bounding box center [158, 179] width 290 height 66
click at [270, 153] on button "button" at bounding box center [266, 147] width 15 height 15
click at [270, 153] on video "Your browser must support playing .mp4 files to use Literably. Please try using…" at bounding box center [266, 176] width 59 height 59
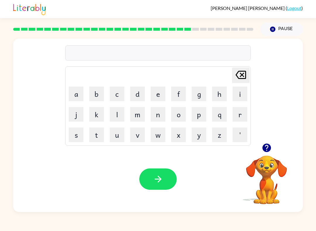
click at [181, 93] on button "f" at bounding box center [178, 94] width 15 height 15
click at [176, 116] on button "o" at bounding box center [178, 114] width 15 height 15
click at [240, 110] on button "r" at bounding box center [240, 114] width 15 height 15
click at [158, 133] on button "w" at bounding box center [158, 135] width 15 height 15
click at [79, 91] on button "a" at bounding box center [76, 94] width 15 height 15
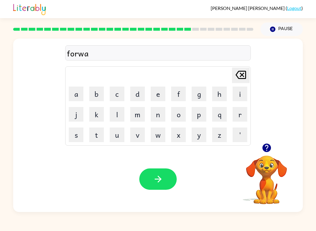
click at [239, 115] on button "r" at bounding box center [240, 114] width 15 height 15
click at [138, 95] on button "d" at bounding box center [137, 94] width 15 height 15
click at [164, 174] on button "button" at bounding box center [157, 179] width 37 height 21
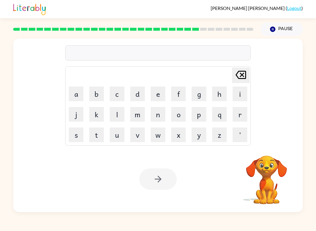
click at [148, 198] on div "Your browser must support playing .mp4 files to use Literably. Please try using…" at bounding box center [158, 179] width 290 height 66
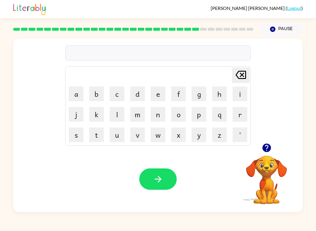
click at [270, 146] on icon "button" at bounding box center [266, 148] width 8 height 8
click at [270, 146] on div "[PERSON_NAME] last character input a b c d e f g h i j k l m n o p q r s t u v …" at bounding box center [158, 126] width 290 height 174
click at [267, 149] on video "Your browser must support playing .mp4 files to use Literably. Please try using…" at bounding box center [266, 176] width 59 height 59
click at [260, 149] on button "button" at bounding box center [266, 147] width 15 height 15
click at [157, 189] on button "button" at bounding box center [157, 179] width 37 height 21
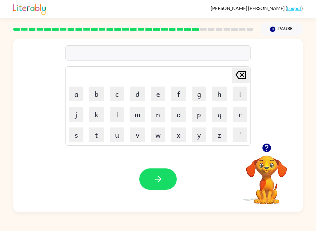
click at [240, 120] on button "r" at bounding box center [240, 114] width 15 height 15
click at [155, 93] on button "e" at bounding box center [158, 94] width 15 height 15
click at [114, 121] on button "l" at bounding box center [117, 114] width 15 height 15
click at [80, 94] on button "a" at bounding box center [76, 94] width 15 height 15
click at [95, 136] on button "t" at bounding box center [96, 135] width 15 height 15
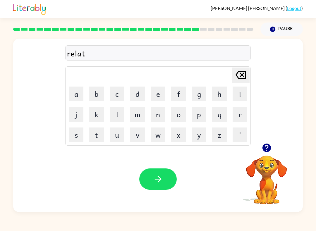
click at [162, 100] on button "e" at bounding box center [158, 94] width 15 height 15
click at [140, 95] on button "d" at bounding box center [137, 94] width 15 height 15
click at [162, 187] on button "button" at bounding box center [157, 179] width 37 height 21
click at [162, 186] on div at bounding box center [157, 179] width 37 height 21
click at [274, 149] on button "button" at bounding box center [266, 147] width 15 height 15
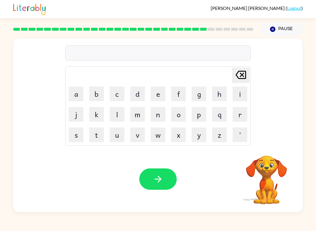
click at [274, 149] on video "Your browser must support playing .mp4 files to use Literably. Please try using…" at bounding box center [266, 176] width 59 height 59
click at [263, 152] on icon "button" at bounding box center [267, 148] width 10 height 10
click at [263, 152] on video "Your browser must support playing .mp4 files to use Literably. Please try using…" at bounding box center [266, 176] width 59 height 59
click at [195, 92] on button "g" at bounding box center [199, 94] width 15 height 15
click at [176, 119] on button "o" at bounding box center [178, 114] width 15 height 15
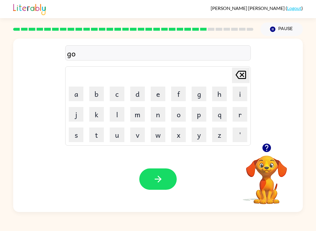
click at [92, 88] on button "b" at bounding box center [96, 94] width 15 height 15
click at [115, 113] on button "l" at bounding box center [117, 114] width 15 height 15
click at [247, 94] on button "i" at bounding box center [240, 94] width 15 height 15
click at [162, 118] on button "n" at bounding box center [158, 114] width 15 height 15
click at [197, 97] on button "g" at bounding box center [199, 94] width 15 height 15
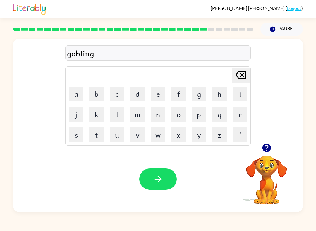
click at [168, 167] on div "Your browser must support playing .mp4 files to use Literably. Please try using…" at bounding box center [158, 179] width 290 height 66
click at [153, 173] on button "button" at bounding box center [157, 179] width 37 height 21
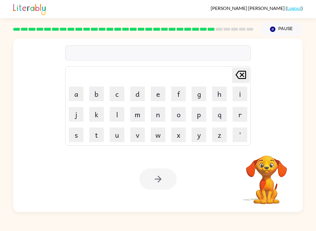
click at [162, 173] on div at bounding box center [157, 179] width 37 height 21
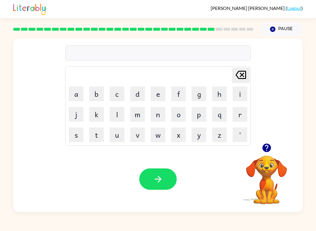
click at [167, 181] on button "button" at bounding box center [157, 179] width 37 height 21
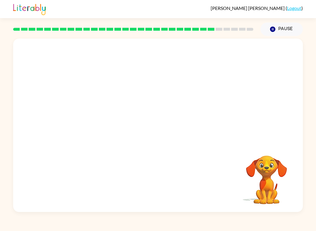
click at [167, 181] on div "Your browser must support playing .mp4 files to use Literably. Please try using…" at bounding box center [158, 126] width 290 height 174
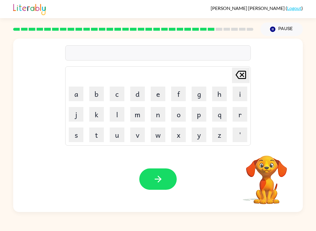
click at [116, 118] on button "l" at bounding box center [117, 114] width 15 height 15
click at [118, 138] on button "u" at bounding box center [117, 135] width 15 height 15
click at [140, 118] on button "m" at bounding box center [137, 114] width 15 height 15
click at [102, 94] on button "b" at bounding box center [96, 94] width 15 height 15
click at [159, 95] on button "e" at bounding box center [158, 94] width 15 height 15
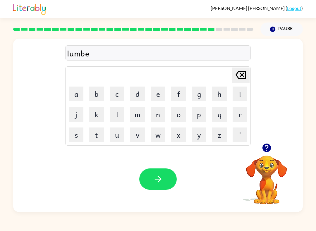
click at [238, 121] on button "r" at bounding box center [240, 114] width 15 height 15
click at [79, 114] on button "j" at bounding box center [76, 114] width 15 height 15
click at [74, 89] on button "a" at bounding box center [76, 94] width 15 height 15
click at [120, 90] on button "c" at bounding box center [117, 94] width 15 height 15
click at [100, 113] on button "k" at bounding box center [96, 114] width 15 height 15
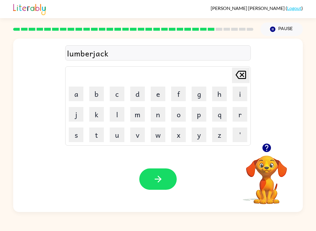
click at [155, 180] on icon "button" at bounding box center [158, 179] width 10 height 10
click at [197, 120] on button "p" at bounding box center [199, 114] width 15 height 15
click at [156, 94] on button "e" at bounding box center [158, 94] width 15 height 15
click at [78, 96] on button "a" at bounding box center [76, 94] width 15 height 15
click at [241, 115] on button "r" at bounding box center [240, 114] width 15 height 15
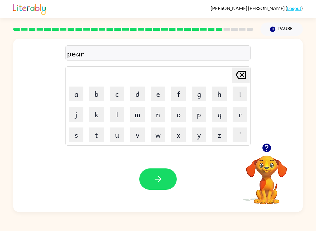
click at [70, 141] on button "s" at bounding box center [76, 135] width 15 height 15
click at [137, 175] on div "Your browser must support playing .mp4 files to use Literably. Please try using…" at bounding box center [158, 179] width 290 height 66
click at [145, 176] on button "button" at bounding box center [157, 179] width 37 height 21
click at [308, 219] on div "[PERSON_NAME] ( Logout ) Pause Pause Delete Delete last character input a b c d…" at bounding box center [158, 115] width 316 height 231
click at [260, 150] on button "button" at bounding box center [266, 147] width 15 height 15
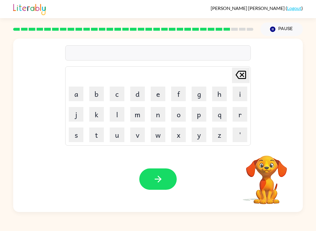
click at [260, 150] on video "Your browser must support playing .mp4 files to use Literably. Please try using…" at bounding box center [266, 176] width 59 height 59
click at [266, 151] on video "Your browser must support playing .mp4 files to use Literably. Please try using…" at bounding box center [266, 176] width 59 height 59
click at [95, 135] on button "t" at bounding box center [96, 135] width 15 height 15
click at [215, 97] on button "h" at bounding box center [219, 94] width 15 height 15
click at [238, 97] on button "i" at bounding box center [240, 94] width 15 height 15
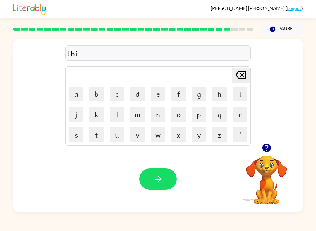
click at [156, 110] on button "n" at bounding box center [158, 114] width 15 height 15
click at [159, 176] on icon "button" at bounding box center [158, 179] width 10 height 10
click at [164, 186] on button "button" at bounding box center [157, 179] width 37 height 21
click at [76, 135] on button "s" at bounding box center [76, 135] width 15 height 15
click at [112, 116] on button "l" at bounding box center [117, 114] width 15 height 15
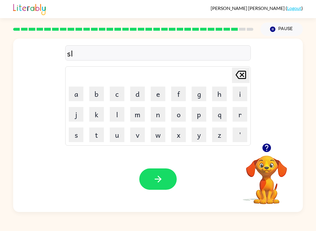
click at [137, 132] on button "v" at bounding box center [137, 135] width 15 height 15
click at [244, 108] on button "r" at bounding box center [240, 114] width 15 height 15
click at [234, 73] on icon "[PERSON_NAME] last character input" at bounding box center [241, 75] width 14 height 14
click at [239, 98] on button "i" at bounding box center [240, 94] width 15 height 15
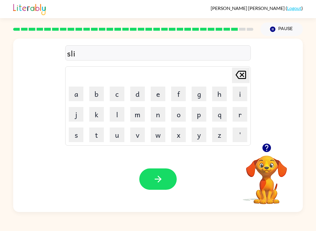
click at [241, 69] on icon "[PERSON_NAME] last character input" at bounding box center [241, 75] width 14 height 14
click at [240, 91] on button "i" at bounding box center [240, 94] width 15 height 15
click at [117, 114] on button "l" at bounding box center [117, 114] width 15 height 15
click at [138, 136] on button "v" at bounding box center [137, 135] width 15 height 15
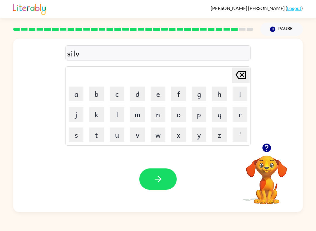
click at [158, 96] on button "e" at bounding box center [158, 94] width 15 height 15
click at [235, 117] on button "r" at bounding box center [240, 114] width 15 height 15
click at [160, 135] on button "w" at bounding box center [158, 135] width 15 height 15
click at [155, 98] on button "e" at bounding box center [158, 94] width 15 height 15
click at [79, 98] on button "a" at bounding box center [76, 94] width 15 height 15
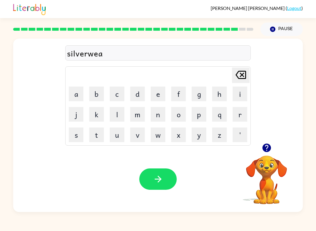
click at [236, 114] on button "r" at bounding box center [240, 114] width 15 height 15
click at [171, 177] on button "button" at bounding box center [157, 179] width 37 height 21
click at [170, 177] on div at bounding box center [157, 179] width 37 height 21
click at [119, 130] on button "u" at bounding box center [117, 135] width 15 height 15
click at [161, 115] on button "n" at bounding box center [158, 114] width 15 height 15
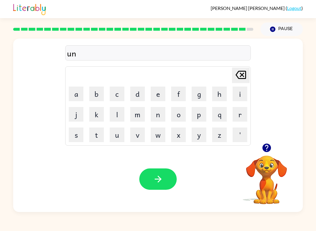
click at [77, 89] on button "a" at bounding box center [76, 94] width 15 height 15
click at [187, 88] on td "f" at bounding box center [179, 94] width 20 height 20
click at [171, 93] on button "f" at bounding box center [178, 94] width 15 height 15
click at [239, 112] on button "r" at bounding box center [240, 114] width 15 height 15
click at [74, 90] on button "a" at bounding box center [76, 94] width 15 height 15
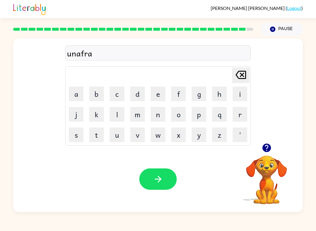
click at [238, 94] on button "i" at bounding box center [240, 94] width 15 height 15
click at [140, 89] on button "d" at bounding box center [137, 94] width 15 height 15
click at [148, 170] on button "button" at bounding box center [157, 179] width 37 height 21
click at [155, 176] on div at bounding box center [157, 179] width 37 height 21
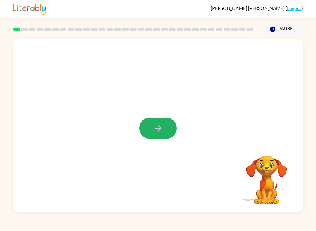
click at [154, 123] on button "button" at bounding box center [157, 128] width 37 height 21
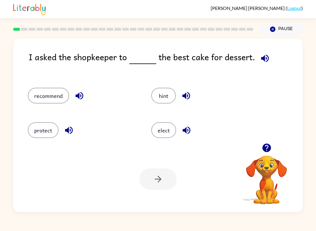
click at [260, 56] on icon "button" at bounding box center [265, 58] width 10 height 10
click at [261, 60] on icon "button" at bounding box center [265, 58] width 8 height 8
click at [269, 60] on button "button" at bounding box center [265, 58] width 15 height 15
click at [179, 130] on button "button" at bounding box center [186, 130] width 15 height 15
click at [40, 101] on button "recommend" at bounding box center [48, 96] width 41 height 16
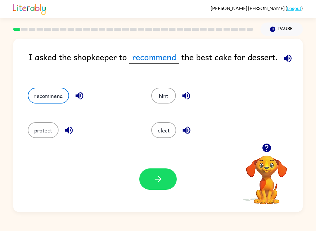
click at [30, 197] on div "Your browser must support playing .mp4 files to use Literably. Please try using…" at bounding box center [158, 179] width 290 height 66
click at [152, 183] on button "button" at bounding box center [157, 179] width 37 height 21
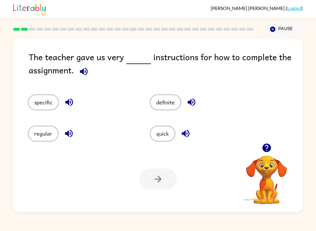
click at [266, 44] on div "The teacher gave us very instructions for how to complete the assignment. speci…" at bounding box center [158, 126] width 290 height 174
click at [80, 66] on button "button" at bounding box center [83, 71] width 15 height 15
click at [88, 73] on icon "button" at bounding box center [84, 71] width 10 height 10
click at [46, 103] on button "specific" at bounding box center [43, 103] width 31 height 16
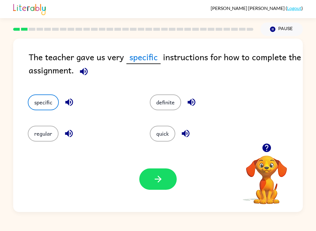
click at [169, 183] on button "button" at bounding box center [157, 179] width 37 height 21
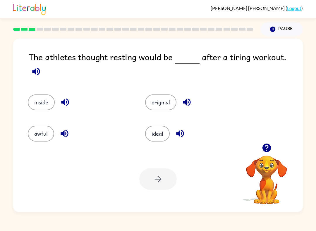
click at [41, 66] on icon "button" at bounding box center [36, 71] width 10 height 10
click at [158, 133] on button "ideal" at bounding box center [157, 134] width 25 height 16
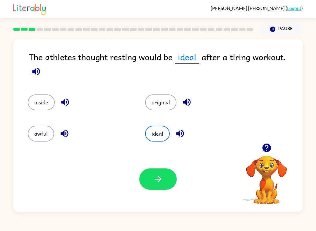
click at [35, 126] on button "awful" at bounding box center [41, 134] width 26 height 16
click at [4, 116] on div "The athletes thought resting would be awful after a tiring workout. inside orig…" at bounding box center [158, 124] width 316 height 176
click at [167, 179] on button "button" at bounding box center [157, 179] width 37 height 21
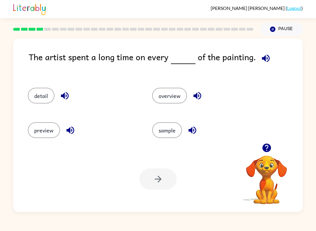
click at [194, 191] on div "Your browser must support playing .mp4 files to use Literably. Please try using…" at bounding box center [158, 179] width 290 height 66
click at [270, 59] on button "button" at bounding box center [265, 58] width 15 height 15
click at [39, 103] on button "detail" at bounding box center [41, 96] width 27 height 16
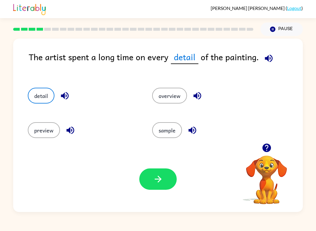
click at [147, 181] on button "button" at bounding box center [157, 179] width 37 height 21
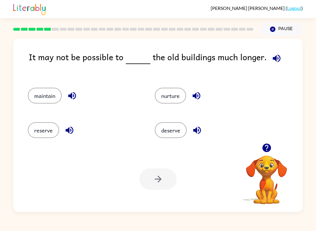
click at [273, 58] on icon "button" at bounding box center [277, 58] width 8 height 8
click at [28, 138] on div "reserve" at bounding box center [85, 130] width 114 height 16
click at [45, 131] on button "reserve" at bounding box center [43, 130] width 31 height 16
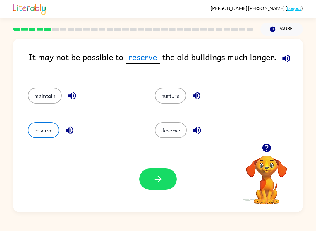
click at [164, 188] on button "button" at bounding box center [157, 179] width 37 height 21
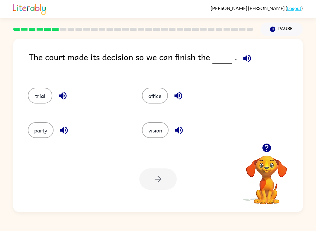
click at [42, 92] on button "trial" at bounding box center [40, 96] width 25 height 16
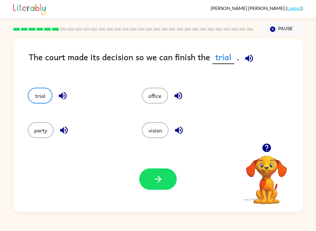
click at [153, 183] on icon "button" at bounding box center [158, 179] width 10 height 10
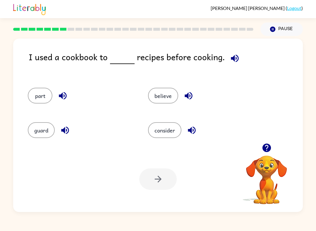
click at [222, 66] on div "I used a cookbook to recipes before cooking." at bounding box center [166, 63] width 274 height 26
click at [236, 56] on icon "button" at bounding box center [235, 58] width 10 height 10
click at [162, 133] on button "consider" at bounding box center [164, 130] width 33 height 16
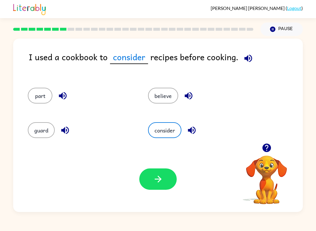
click at [146, 188] on button "button" at bounding box center [157, 179] width 37 height 21
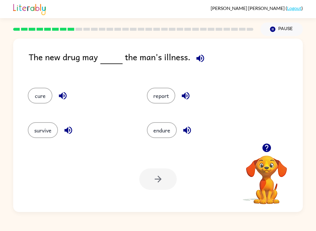
click at [32, 107] on div "cure" at bounding box center [76, 94] width 119 height 35
click at [31, 92] on button "cure" at bounding box center [40, 96] width 25 height 16
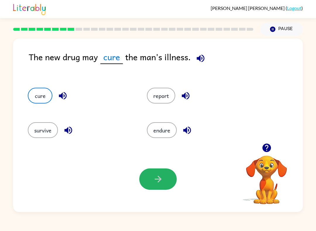
click at [150, 187] on button "button" at bounding box center [157, 179] width 37 height 21
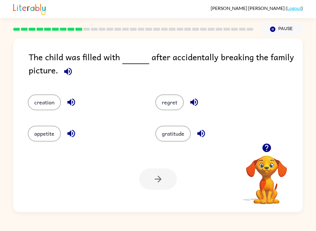
click at [169, 103] on button "regret" at bounding box center [169, 103] width 28 height 16
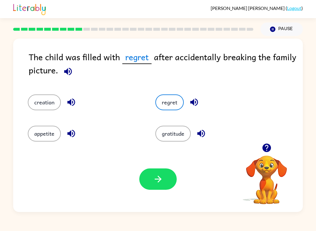
click at [145, 186] on button "button" at bounding box center [157, 179] width 37 height 21
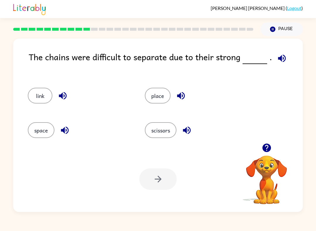
click at [263, 154] on button "button" at bounding box center [266, 147] width 15 height 15
click at [265, 156] on video "Your browser must support playing .mp4 files to use Literably. Please try using…" at bounding box center [266, 176] width 59 height 59
click at [262, 154] on video "Your browser must support playing .mp4 files to use Literably. Please try using…" at bounding box center [266, 176] width 59 height 59
click at [261, 154] on video "Your browser must support playing .mp4 files to use Literably. Please try using…" at bounding box center [266, 176] width 59 height 59
click at [264, 143] on icon "button" at bounding box center [267, 148] width 10 height 10
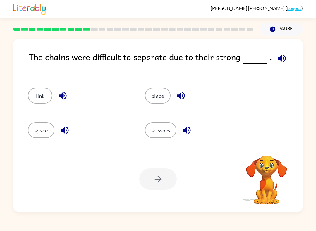
click at [259, 147] on video "Your browser must support playing .mp4 files to use Literably. Please try using…" at bounding box center [266, 176] width 59 height 59
click at [260, 145] on button "button" at bounding box center [266, 147] width 15 height 15
click at [258, 144] on div "The chains were difficult to separate due to their strong . link place space sc…" at bounding box center [158, 126] width 290 height 174
click at [268, 144] on icon "button" at bounding box center [267, 148] width 10 height 10
click at [264, 154] on video "Your browser must support playing .mp4 files to use Literably. Please try using…" at bounding box center [266, 176] width 59 height 59
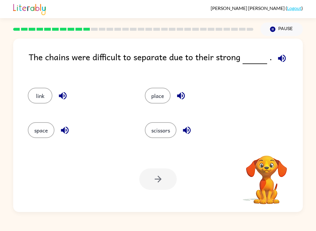
click at [262, 159] on video "Your browser must support playing .mp4 files to use Literably. Please try using…" at bounding box center [266, 176] width 59 height 59
click at [262, 148] on icon "button" at bounding box center [267, 148] width 10 height 10
click at [261, 148] on video "Your browser must support playing .mp4 files to use Literably. Please try using…" at bounding box center [266, 176] width 59 height 59
click at [267, 149] on video "Your browser must support playing .mp4 files to use Literably. Please try using…" at bounding box center [266, 176] width 59 height 59
click at [267, 151] on icon "button" at bounding box center [267, 148] width 10 height 10
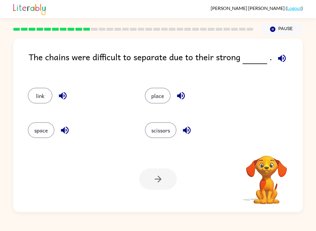
click at [267, 151] on video "Your browser must support playing .mp4 files to use Literably. Please try using…" at bounding box center [266, 176] width 59 height 59
click at [268, 149] on video "Your browser must support playing .mp4 files to use Literably. Please try using…" at bounding box center [266, 176] width 59 height 59
click at [268, 148] on video "Your browser must support playing .mp4 files to use Literably. Please try using…" at bounding box center [266, 176] width 59 height 59
click at [267, 149] on video "Your browser must support playing .mp4 files to use Literably. Please try using…" at bounding box center [266, 176] width 59 height 59
click at [265, 155] on button "button" at bounding box center [266, 147] width 15 height 15
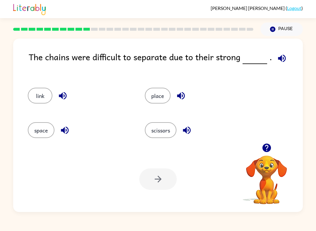
click at [267, 153] on icon "button" at bounding box center [267, 148] width 10 height 10
click at [267, 153] on video "Your browser must support playing .mp4 files to use Literably. Please try using…" at bounding box center [266, 176] width 59 height 59
click at [264, 155] on video "Your browser must support playing .mp4 files to use Literably. Please try using…" at bounding box center [266, 176] width 59 height 59
click at [256, 160] on video "Your browser must support playing .mp4 files to use Literably. Please try using…" at bounding box center [266, 176] width 59 height 59
click at [260, 149] on button "button" at bounding box center [266, 147] width 15 height 15
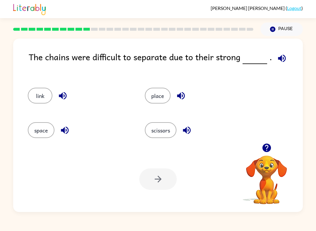
click at [267, 152] on icon "button" at bounding box center [266, 148] width 8 height 8
click at [262, 150] on video "Your browser must support playing .mp4 files to use Literably. Please try using…" at bounding box center [266, 176] width 59 height 59
click at [260, 152] on button "button" at bounding box center [266, 147] width 15 height 15
click at [265, 158] on video "Your browser must support playing .mp4 files to use Literably. Please try using…" at bounding box center [266, 176] width 59 height 59
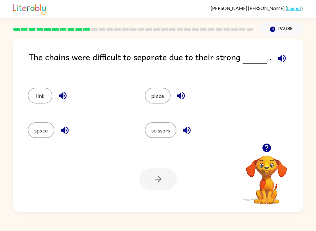
click at [266, 152] on icon "button" at bounding box center [266, 148] width 8 height 8
click at [266, 152] on video "Your browser must support playing .mp4 files to use Literably. Please try using…" at bounding box center [266, 176] width 59 height 59
click at [263, 140] on div "link place space scissors" at bounding box center [158, 111] width 278 height 64
click at [256, 147] on div at bounding box center [266, 147] width 59 height 15
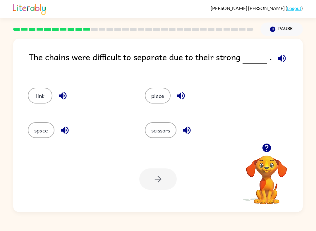
click at [265, 151] on icon "button" at bounding box center [266, 148] width 8 height 8
click at [264, 153] on video "Your browser must support playing .mp4 files to use Literably. Please try using…" at bounding box center [266, 176] width 59 height 59
click at [269, 150] on icon "button" at bounding box center [266, 148] width 8 height 8
click at [269, 150] on video "Your browser must support playing .mp4 files to use Literably. Please try using…" at bounding box center [266, 176] width 59 height 59
click at [262, 145] on div "The chains were difficult to separate due to their strong . link place space sc…" at bounding box center [158, 126] width 290 height 174
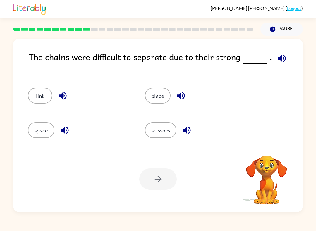
click at [265, 148] on video "Your browser must support playing .mp4 files to use Literably. Please try using…" at bounding box center [266, 176] width 59 height 59
click at [259, 147] on button "button" at bounding box center [266, 147] width 15 height 15
click at [259, 147] on video "Your browser must support playing .mp4 files to use Literably. Please try using…" at bounding box center [266, 176] width 59 height 59
click at [262, 148] on video "Your browser must support playing .mp4 files to use Literably. Please try using…" at bounding box center [266, 176] width 59 height 59
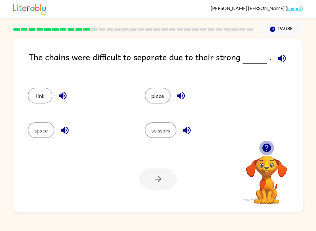
click at [260, 151] on button "button" at bounding box center [266, 147] width 15 height 15
click at [260, 151] on video "Your browser must support playing .mp4 files to use Literably. Please try using…" at bounding box center [266, 176] width 59 height 59
click at [265, 146] on icon "button" at bounding box center [266, 148] width 8 height 8
click at [265, 146] on div "The chains were difficult to separate due to their strong . link place space sc…" at bounding box center [158, 126] width 290 height 174
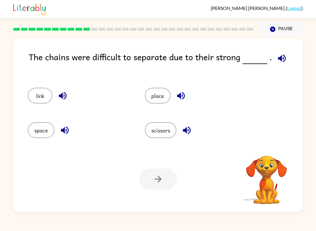
click at [262, 147] on video "Your browser must support playing .mp4 files to use Literably. Please try using…" at bounding box center [266, 176] width 59 height 59
click at [262, 151] on video "Your browser must support playing .mp4 files to use Literably. Please try using…" at bounding box center [266, 176] width 59 height 59
click at [267, 157] on video "Your browser must support playing .mp4 files to use Literably. Please try using…" at bounding box center [266, 176] width 59 height 59
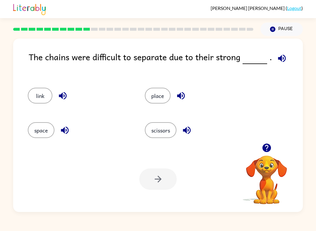
click at [265, 149] on icon "button" at bounding box center [266, 148] width 8 height 8
click at [265, 148] on video "Your browser must support playing .mp4 files to use Literably. Please try using…" at bounding box center [266, 176] width 59 height 59
click at [262, 147] on video "Your browser must support playing .mp4 files to use Literably. Please try using…" at bounding box center [266, 176] width 59 height 59
click at [260, 157] on video "Your browser must support playing .mp4 files to use Literably. Please try using…" at bounding box center [266, 176] width 59 height 59
click at [262, 149] on icon "button" at bounding box center [267, 148] width 10 height 10
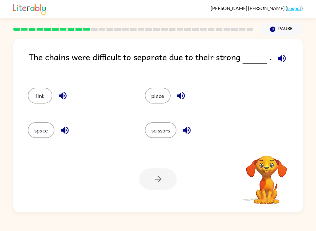
click at [262, 149] on video "Your browser must support playing .mp4 files to use Literably. Please try using…" at bounding box center [266, 176] width 59 height 59
click at [264, 151] on video "Your browser must support playing .mp4 files to use Literably. Please try using…" at bounding box center [266, 176] width 59 height 59
click at [154, 130] on button "scissors" at bounding box center [161, 130] width 32 height 16
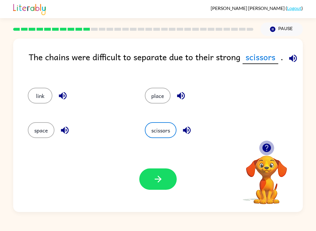
click at [264, 146] on icon "button" at bounding box center [266, 148] width 8 height 8
click at [156, 183] on icon "button" at bounding box center [158, 179] width 10 height 10
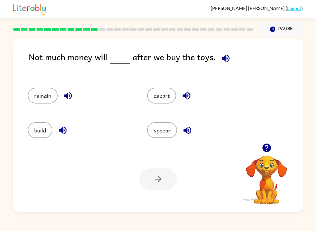
click at [267, 153] on icon "button" at bounding box center [267, 148] width 10 height 10
click at [264, 149] on icon "button" at bounding box center [266, 148] width 8 height 8
click at [266, 148] on icon "button" at bounding box center [266, 148] width 8 height 8
click at [243, 134] on div "appear" at bounding box center [200, 130] width 106 height 16
click at [261, 152] on video "Your browser must support playing .mp4 files to use Literably. Please try using…" at bounding box center [266, 176] width 59 height 59
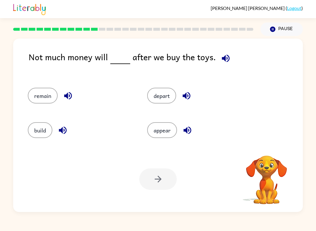
click at [261, 152] on video "Your browser must support playing .mp4 files to use Literably. Please try using…" at bounding box center [266, 176] width 59 height 59
click at [265, 148] on video "Your browser must support playing .mp4 files to use Literably. Please try using…" at bounding box center [266, 176] width 59 height 59
click at [261, 147] on button "button" at bounding box center [266, 147] width 15 height 15
click at [261, 147] on video "Your browser must support playing .mp4 files to use Literably. Please try using…" at bounding box center [266, 176] width 59 height 59
click at [263, 146] on div "Not much money will after we buy the toys. remain depart build appear Your brow…" at bounding box center [158, 126] width 290 height 174
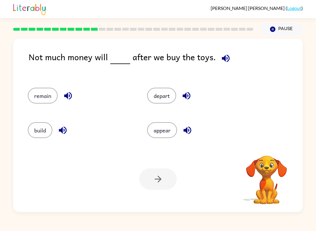
click at [266, 147] on video "Your browser must support playing .mp4 files to use Literably. Please try using…" at bounding box center [266, 176] width 59 height 59
click at [264, 146] on div "Not much money will after we buy the toys. remain depart build appear Your brow…" at bounding box center [158, 126] width 290 height 174
click at [260, 146] on button "button" at bounding box center [266, 147] width 15 height 15
click at [265, 157] on video "Your browser must support playing .mp4 files to use Literably. Please try using…" at bounding box center [266, 176] width 59 height 59
click at [264, 151] on video "Your browser must support playing .mp4 files to use Literably. Please try using…" at bounding box center [266, 176] width 59 height 59
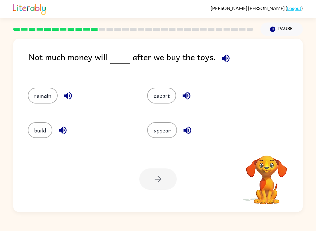
click at [264, 151] on video "Your browser must support playing .mp4 files to use Literably. Please try using…" at bounding box center [266, 176] width 59 height 59
click at [259, 145] on div "Not much money will after we buy the toys. remain depart build appear Your brow…" at bounding box center [158, 126] width 290 height 174
click at [262, 147] on icon "button" at bounding box center [267, 148] width 10 height 10
click at [263, 154] on button "button" at bounding box center [266, 147] width 15 height 15
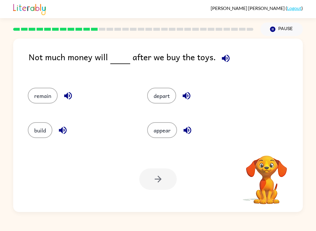
click at [263, 153] on video "Your browser must support playing .mp4 files to use Literably. Please try using…" at bounding box center [266, 176] width 59 height 59
click at [259, 151] on video "Your browser must support playing .mp4 files to use Literably. Please try using…" at bounding box center [266, 176] width 59 height 59
click at [261, 153] on video "Your browser must support playing .mp4 files to use Literably. Please try using…" at bounding box center [266, 176] width 59 height 59
click at [257, 152] on video "Your browser must support playing .mp4 files to use Literably. Please try using…" at bounding box center [266, 176] width 59 height 59
click at [259, 155] on div at bounding box center [266, 155] width 59 height 0
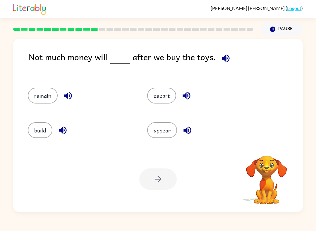
click at [258, 155] on div at bounding box center [266, 155] width 59 height 0
click at [261, 152] on button "button" at bounding box center [266, 147] width 15 height 15
click at [261, 152] on video "Your browser must support playing .mp4 files to use Literably. Please try using…" at bounding box center [266, 176] width 59 height 59
click at [34, 98] on button "remain" at bounding box center [43, 96] width 30 height 16
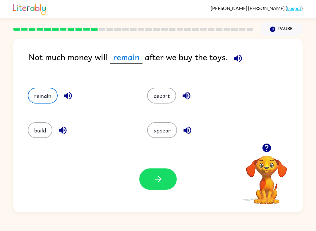
click at [161, 183] on icon "button" at bounding box center [158, 179] width 10 height 10
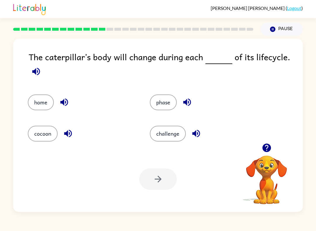
click at [272, 153] on button "button" at bounding box center [266, 147] width 15 height 15
click at [272, 153] on video "Your browser must support playing .mp4 files to use Literably. Please try using…" at bounding box center [266, 176] width 59 height 59
click at [271, 153] on video "Your browser must support playing .mp4 files to use Literably. Please try using…" at bounding box center [266, 176] width 59 height 59
click at [271, 144] on icon "button" at bounding box center [267, 148] width 10 height 10
click at [270, 144] on div "The caterpillar’s body will change during each of its lifecycle. home phase coc…" at bounding box center [158, 126] width 290 height 174
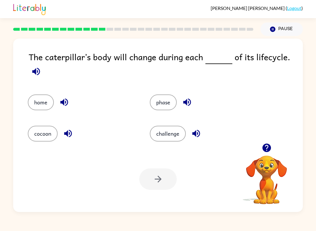
click at [268, 148] on icon "button" at bounding box center [266, 148] width 8 height 8
click at [265, 149] on icon "button" at bounding box center [266, 148] width 8 height 8
click at [267, 145] on icon "button" at bounding box center [267, 148] width 10 height 10
click at [189, 155] on div "Your browser must support playing .mp4 files to use Literably. Please try using…" at bounding box center [158, 179] width 290 height 66
click at [163, 154] on div "Your browser must support playing .mp4 files to use Literably. Please try using…" at bounding box center [158, 179] width 290 height 66
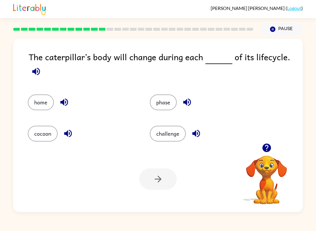
click at [161, 134] on button "challenge" at bounding box center [168, 134] width 36 height 16
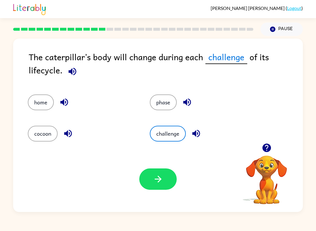
click at [159, 185] on button "button" at bounding box center [157, 179] width 37 height 21
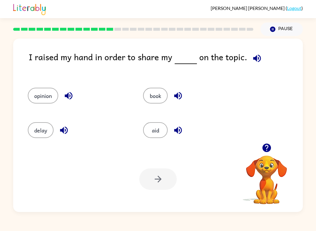
click at [52, 101] on button "opinion" at bounding box center [43, 96] width 30 height 16
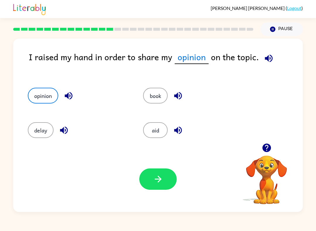
click at [276, 145] on div at bounding box center [266, 147] width 59 height 15
click at [257, 153] on div at bounding box center [266, 147] width 59 height 15
click at [267, 146] on icon "button" at bounding box center [266, 148] width 8 height 8
click at [266, 146] on div "I raised my hand in order to share my opinion on the topic. opinion book delay …" at bounding box center [158, 126] width 290 height 174
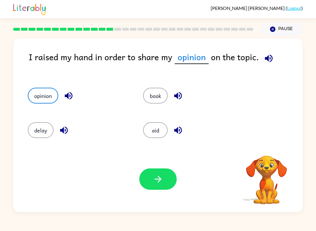
click at [158, 178] on icon "button" at bounding box center [158, 179] width 10 height 10
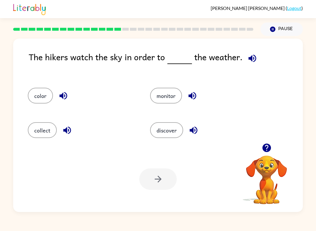
click at [42, 134] on button "collect" at bounding box center [42, 130] width 29 height 16
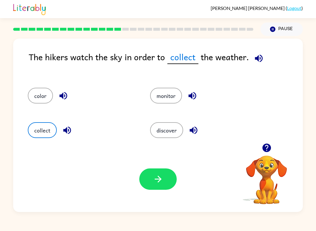
click at [157, 186] on button "button" at bounding box center [157, 179] width 37 height 21
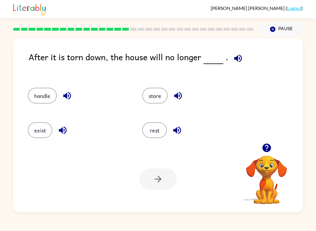
click at [243, 57] on button "button" at bounding box center [238, 58] width 15 height 15
click at [234, 60] on icon "button" at bounding box center [238, 58] width 8 height 8
click at [240, 64] on button "button" at bounding box center [238, 58] width 15 height 15
click at [139, 100] on div "store" at bounding box center [188, 94] width 114 height 35
click at [45, 129] on button "exist" at bounding box center [40, 130] width 25 height 16
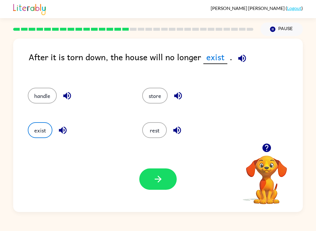
click at [138, 196] on div "Your browser must support playing .mp4 files to use Literably. Please try using…" at bounding box center [158, 179] width 290 height 66
click at [138, 195] on div "Your browser must support playing .mp4 files to use Literably. Please try using…" at bounding box center [158, 179] width 290 height 66
click at [139, 189] on div "Your browser must support playing .mp4 files to use Literably. Please try using…" at bounding box center [158, 179] width 290 height 66
click at [150, 178] on button "button" at bounding box center [157, 179] width 37 height 21
click at [150, 178] on div at bounding box center [157, 179] width 37 height 21
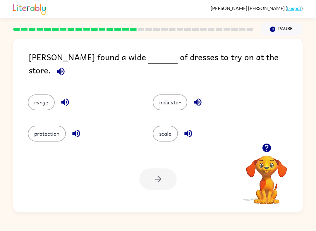
click at [166, 104] on button "indicator" at bounding box center [170, 103] width 35 height 16
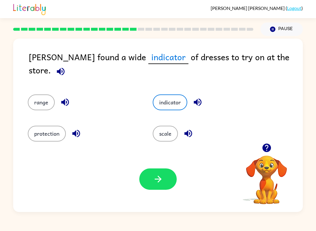
click at [138, 178] on div "Your browser must support playing .mp4 files to use Literably. Please try using…" at bounding box center [158, 179] width 290 height 66
click at [153, 187] on button "button" at bounding box center [157, 179] width 37 height 21
click at [153, 187] on div at bounding box center [157, 179] width 37 height 21
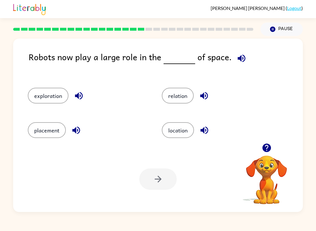
click at [47, 145] on div "placement" at bounding box center [84, 128] width 134 height 35
click at [44, 142] on div "placement" at bounding box center [84, 128] width 134 height 35
click at [175, 100] on button "relation" at bounding box center [178, 96] width 32 height 16
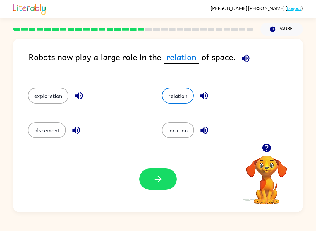
click at [141, 175] on button "button" at bounding box center [157, 179] width 37 height 21
click at [140, 174] on div at bounding box center [157, 179] width 37 height 21
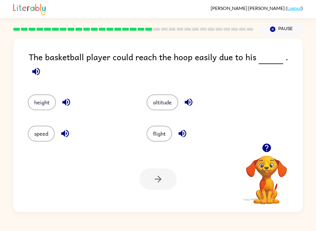
click at [291, 68] on div "The basketball player could reach the hoop easily due to his ." at bounding box center [166, 66] width 274 height 32
click at [40, 68] on icon "button" at bounding box center [36, 72] width 8 height 8
click at [23, 133] on div "speed" at bounding box center [76, 130] width 119 height 31
click at [44, 131] on button "speed" at bounding box center [41, 134] width 27 height 16
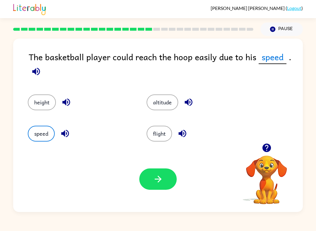
click at [38, 104] on button "height" at bounding box center [42, 103] width 28 height 16
click at [156, 177] on icon "button" at bounding box center [158, 179] width 10 height 10
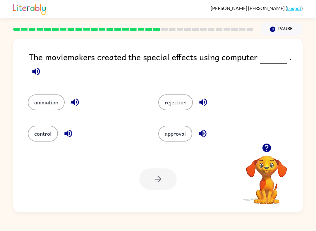
click at [43, 73] on button "button" at bounding box center [36, 71] width 15 height 15
click at [41, 103] on button "animation" at bounding box center [46, 103] width 37 height 16
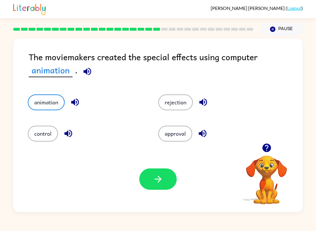
click at [152, 186] on button "button" at bounding box center [157, 179] width 37 height 21
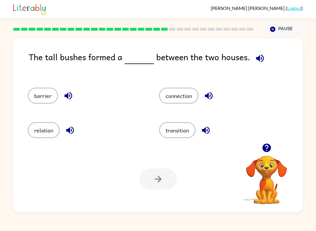
click at [263, 49] on div "The tall bushes formed a between the two houses. barrier connection relation tr…" at bounding box center [158, 126] width 290 height 174
click at [253, 54] on button "button" at bounding box center [260, 58] width 15 height 15
click at [176, 96] on button "connection" at bounding box center [178, 96] width 39 height 16
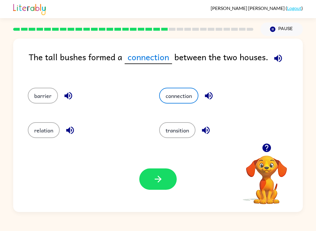
click at [155, 182] on icon "button" at bounding box center [158, 179] width 10 height 10
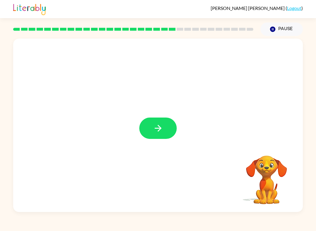
click at [151, 133] on button "button" at bounding box center [157, 128] width 37 height 21
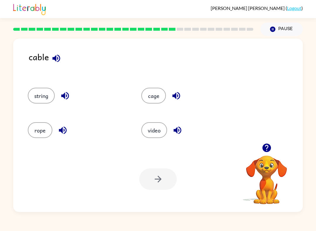
click at [264, 148] on icon "button" at bounding box center [266, 148] width 8 height 8
click at [58, 65] on button "button" at bounding box center [56, 58] width 15 height 15
click at [53, 57] on icon "button" at bounding box center [56, 58] width 10 height 10
click at [38, 99] on button "string" at bounding box center [41, 96] width 27 height 16
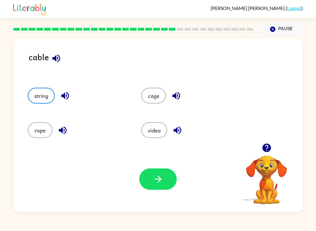
click at [157, 202] on div "Your browser must support playing .mp4 files to use Literably. Please try using…" at bounding box center [158, 179] width 290 height 66
click at [158, 173] on button "button" at bounding box center [157, 179] width 37 height 21
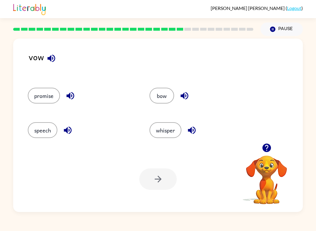
click at [181, 95] on icon "button" at bounding box center [185, 96] width 8 height 8
click at [167, 99] on button "bow" at bounding box center [162, 96] width 25 height 16
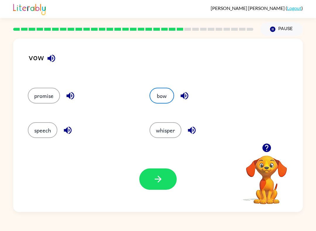
click at [129, 186] on div "Your browser must support playing .mp4 files to use Literably. Please try using…" at bounding box center [158, 179] width 290 height 66
click at [148, 175] on button "button" at bounding box center [157, 179] width 37 height 21
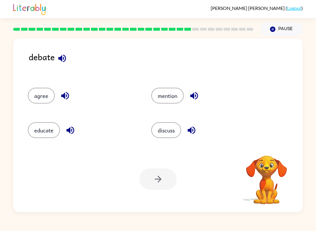
click at [172, 133] on button "discuss" at bounding box center [166, 130] width 30 height 16
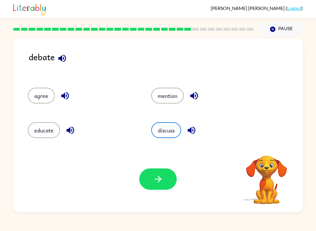
click at [143, 180] on button "button" at bounding box center [157, 179] width 37 height 21
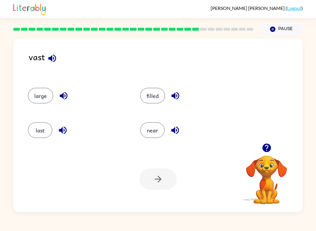
click at [53, 56] on icon "button" at bounding box center [52, 58] width 10 height 10
click at [45, 93] on button "large" at bounding box center [40, 96] width 25 height 16
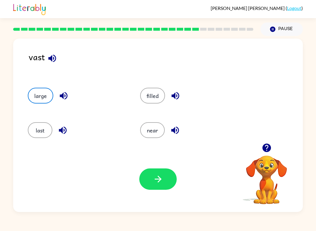
click at [63, 121] on div "last" at bounding box center [73, 128] width 112 height 35
click at [31, 131] on button "last" at bounding box center [40, 130] width 25 height 16
click at [171, 176] on button "button" at bounding box center [157, 179] width 37 height 21
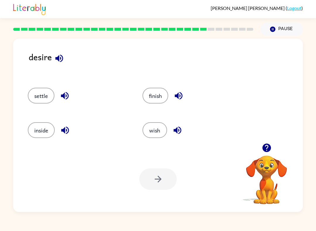
click at [58, 54] on icon "button" at bounding box center [59, 58] width 10 height 10
click at [53, 187] on div "Your browser must support playing .mp4 files to use Literably. Please try using…" at bounding box center [158, 179] width 290 height 66
click at [66, 58] on button "button" at bounding box center [59, 58] width 15 height 15
